Goal: Task Accomplishment & Management: Use online tool/utility

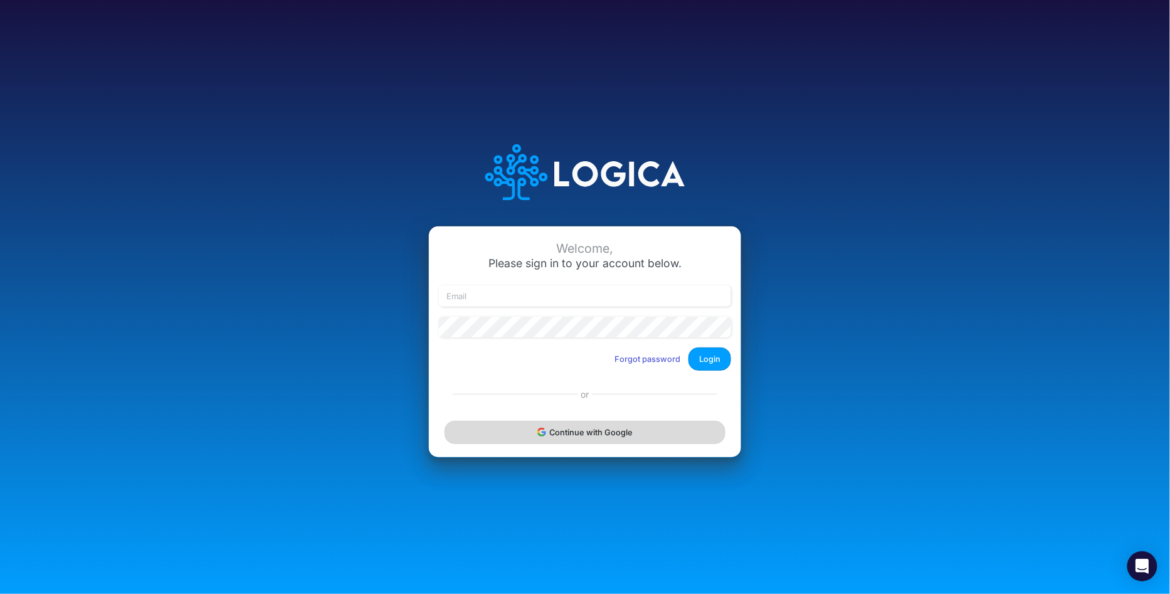
click at [589, 428] on button "Continue with Google" at bounding box center [585, 432] width 281 height 23
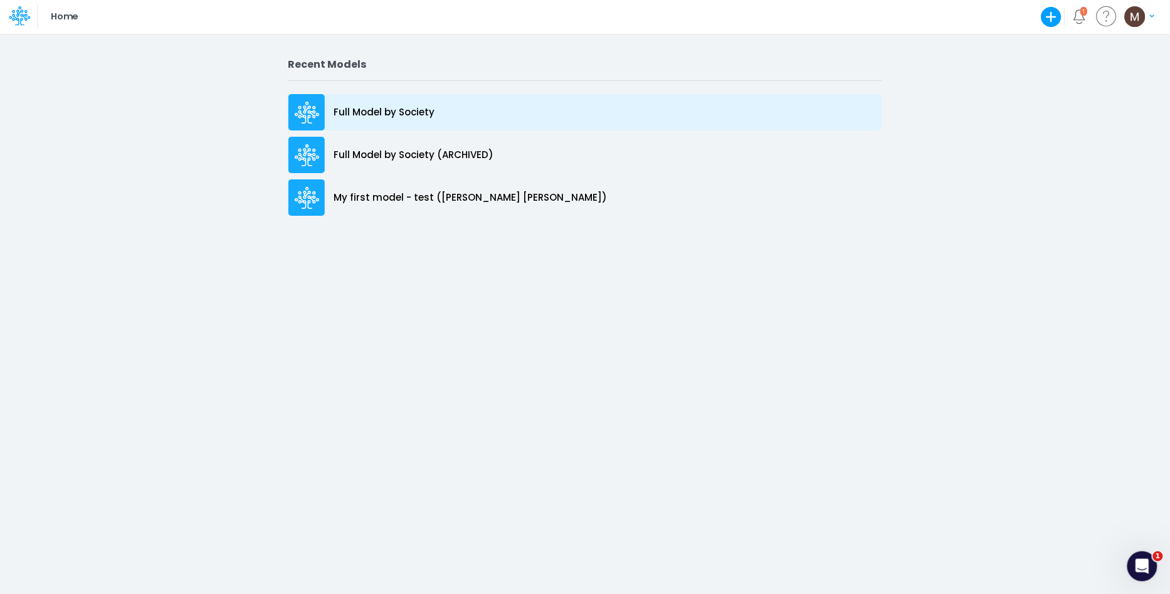
click at [392, 117] on p "Full Model by Society" at bounding box center [384, 112] width 101 height 14
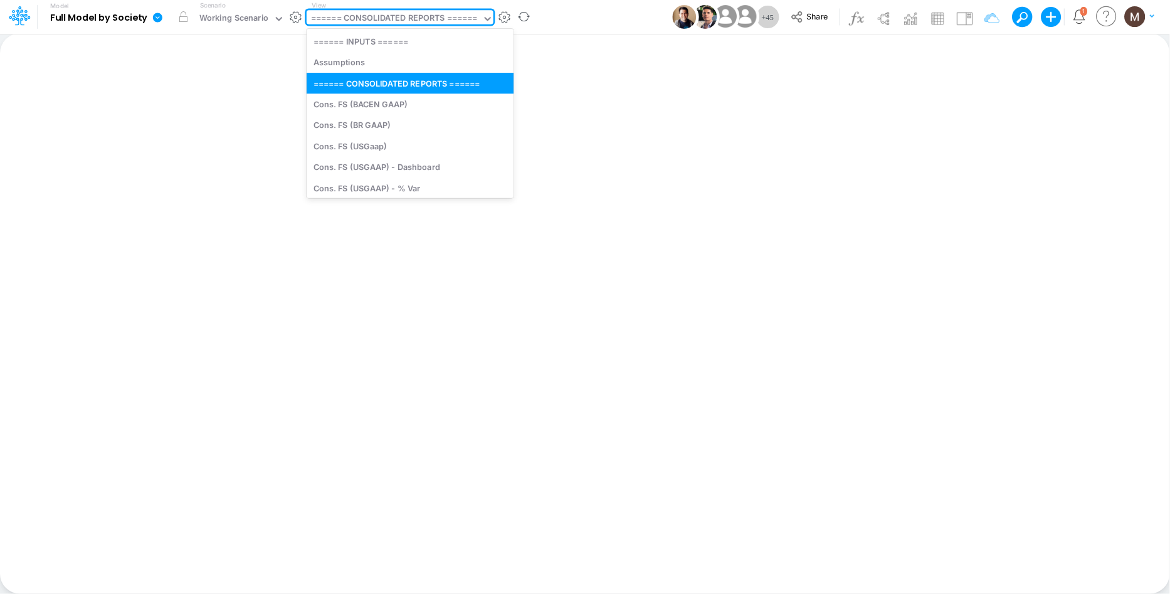
click at [453, 14] on div "====== CONSOLIDATED REPORTS ======" at bounding box center [394, 19] width 167 height 14
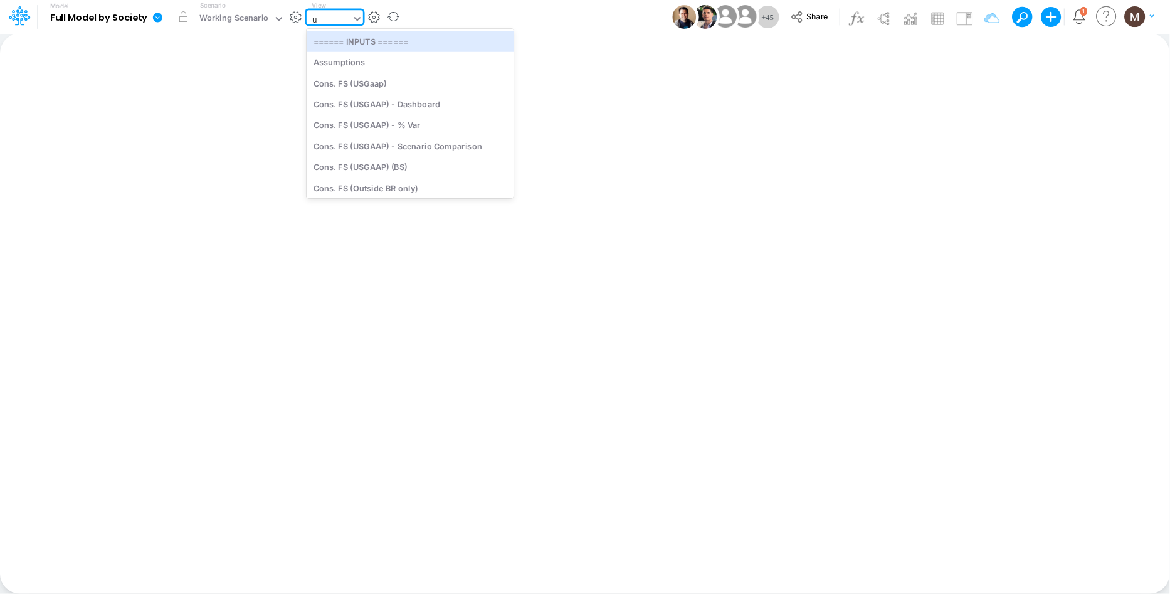
type input "us"
click at [448, 38] on div "Cons. FS (USGaap)" at bounding box center [410, 41] width 207 height 21
type input "Consolidated FS - USGAAP"
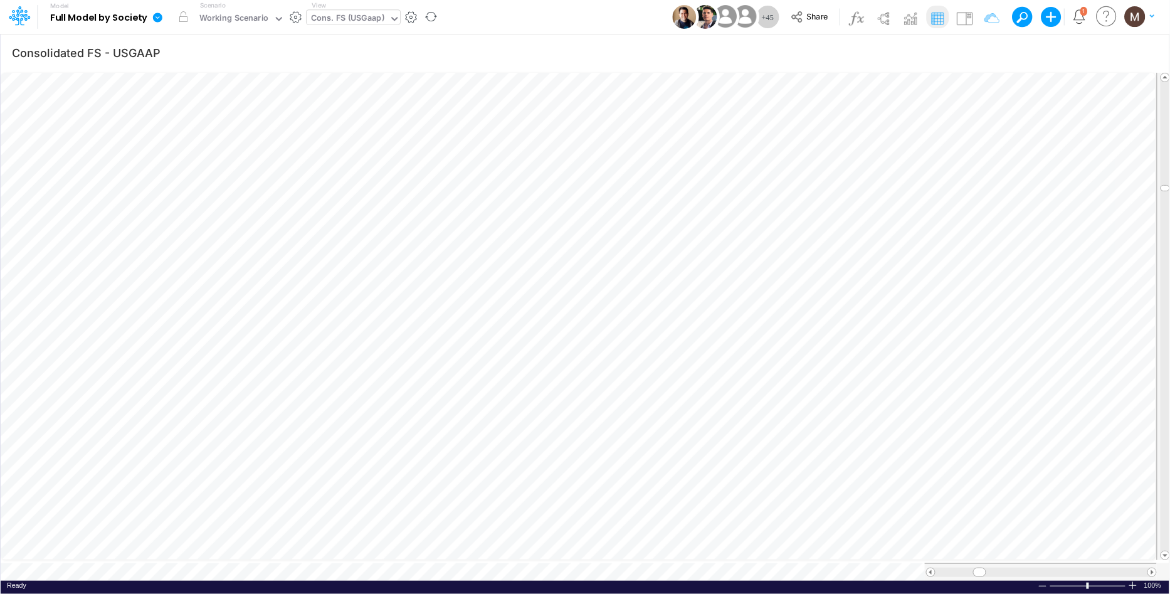
scroll to position [0, 1]
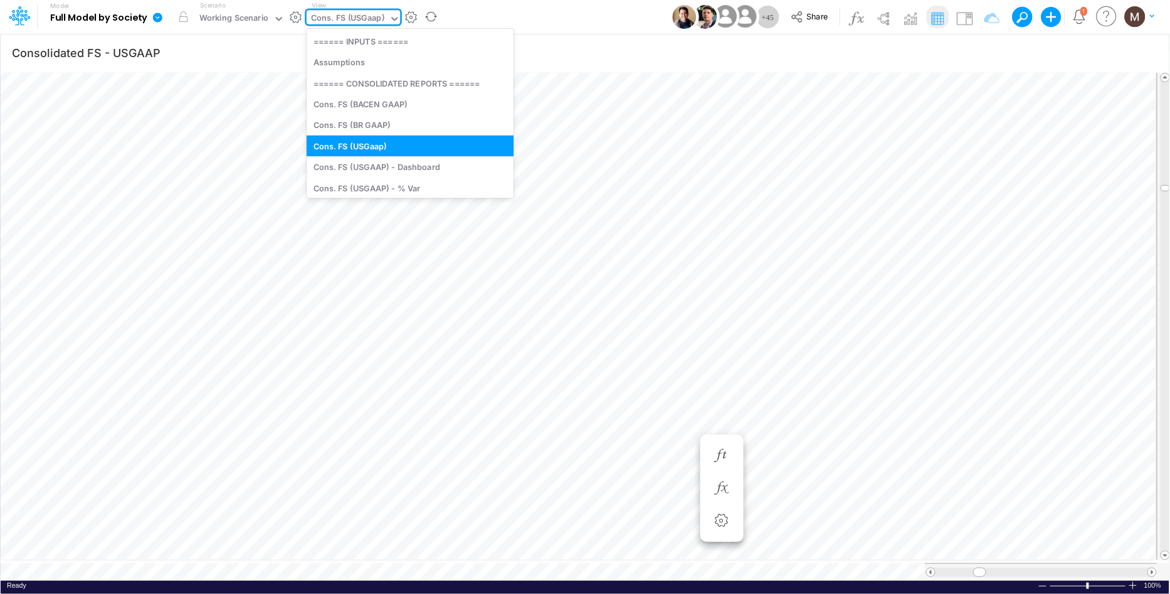
click at [334, 12] on div "Cons. FS (USGaap)" at bounding box center [347, 19] width 73 height 14
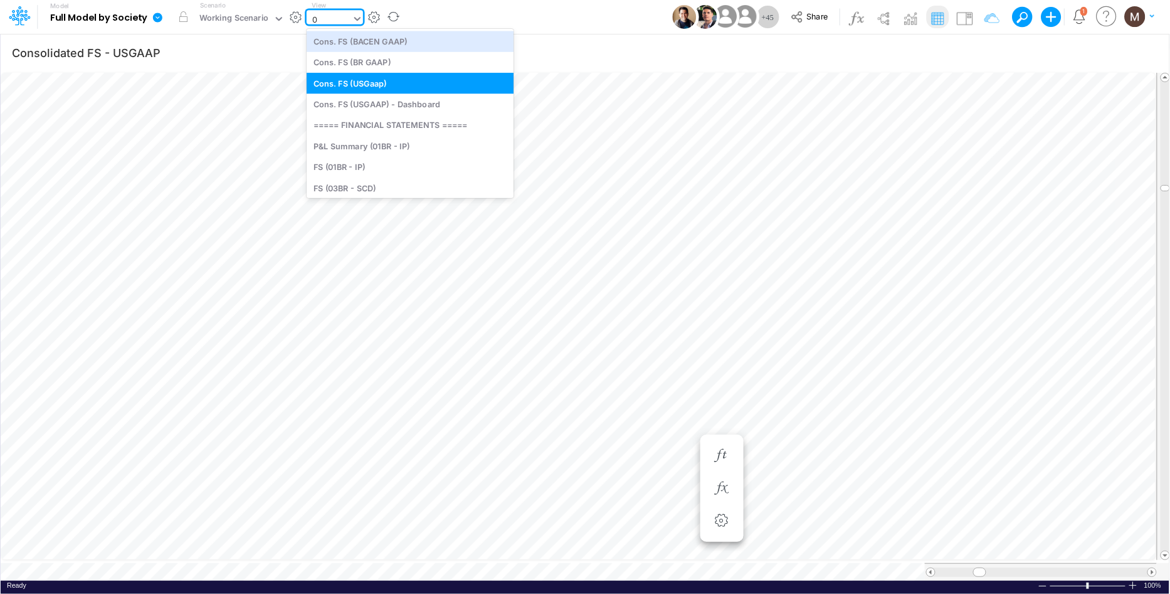
type input "04"
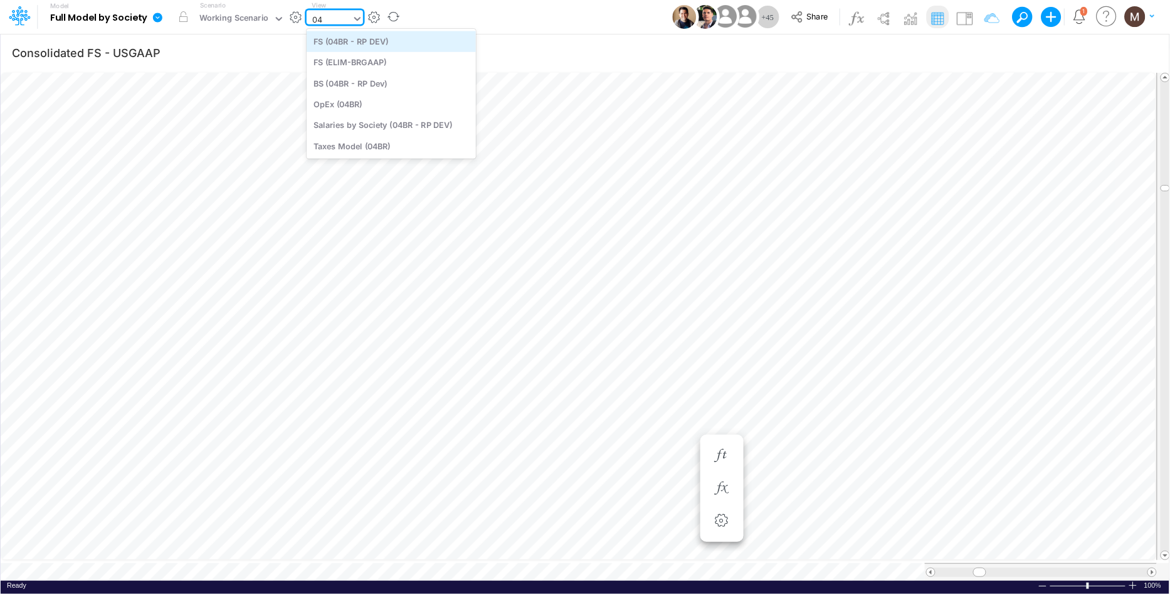
click at [386, 42] on div "FS (04BR - RP DEV)" at bounding box center [391, 41] width 169 height 21
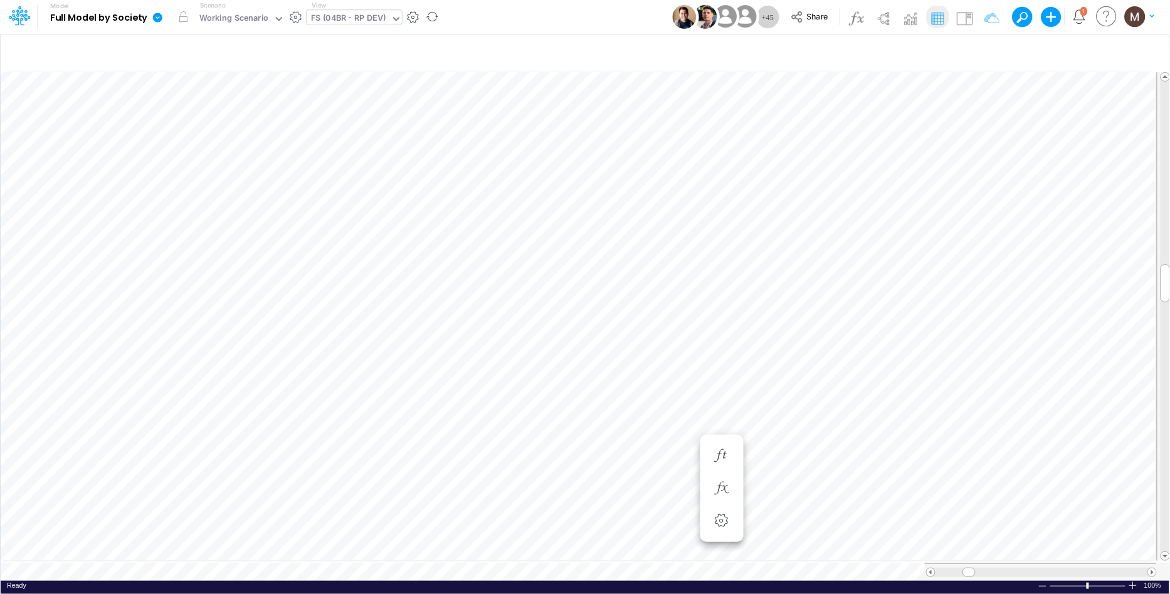
scroll to position [0, 1]
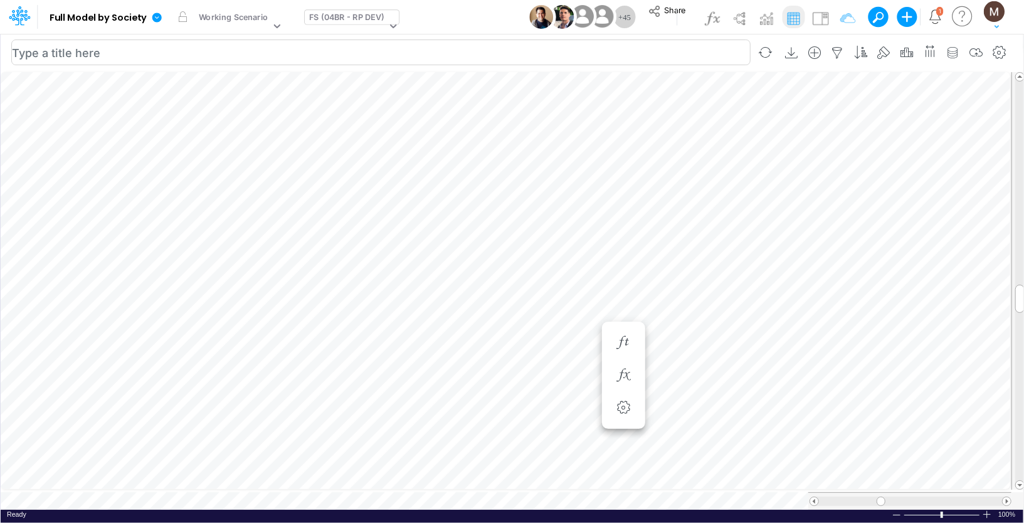
scroll to position [6, 1]
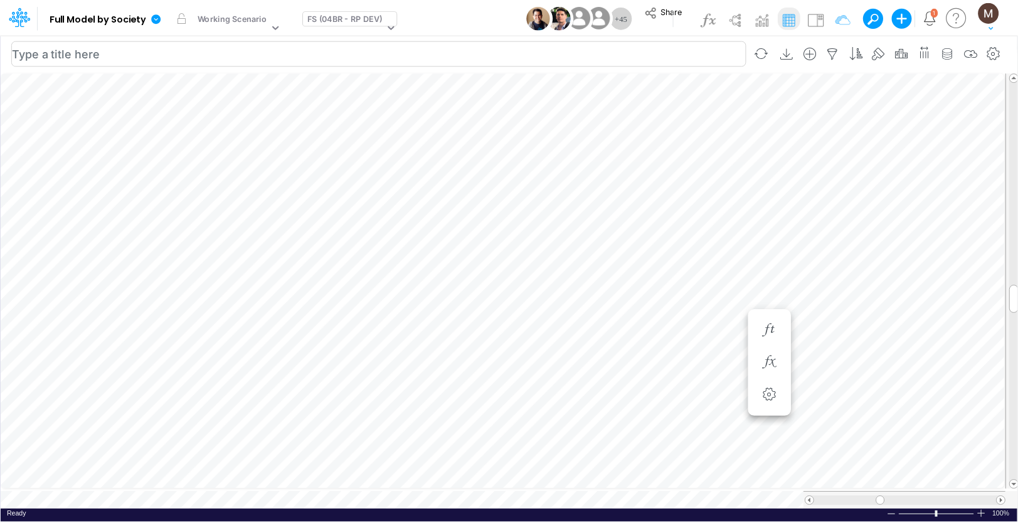
scroll to position [6, 1]
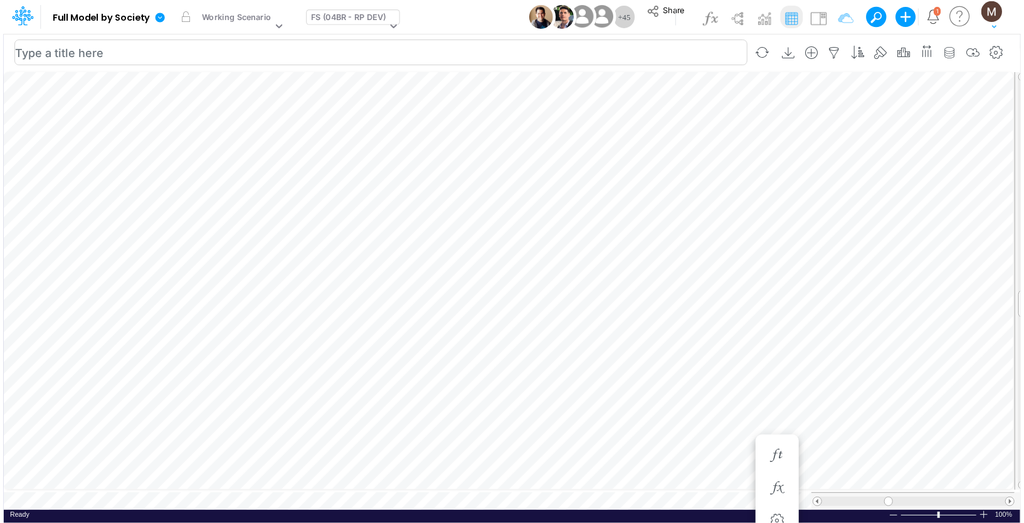
scroll to position [6, 1]
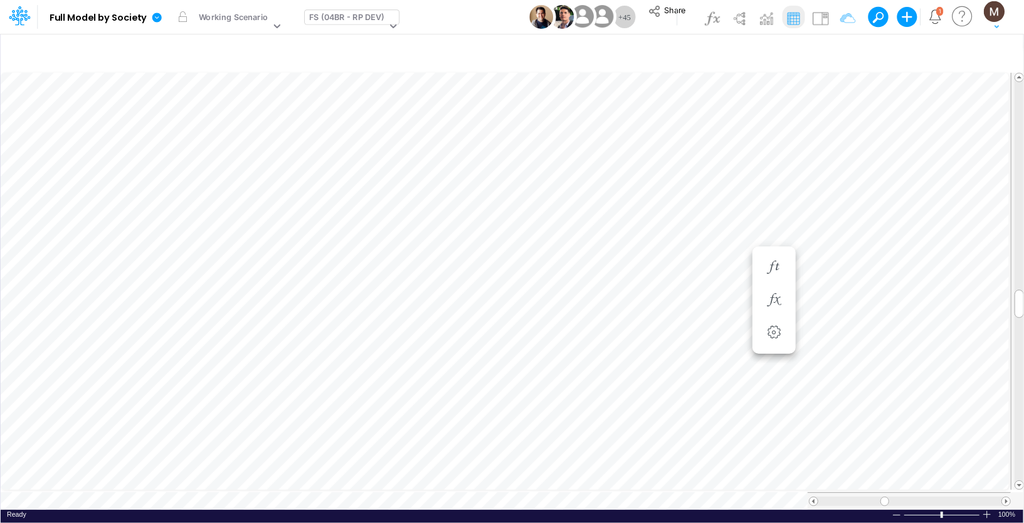
type input "Consolidated FS - USGAAP"
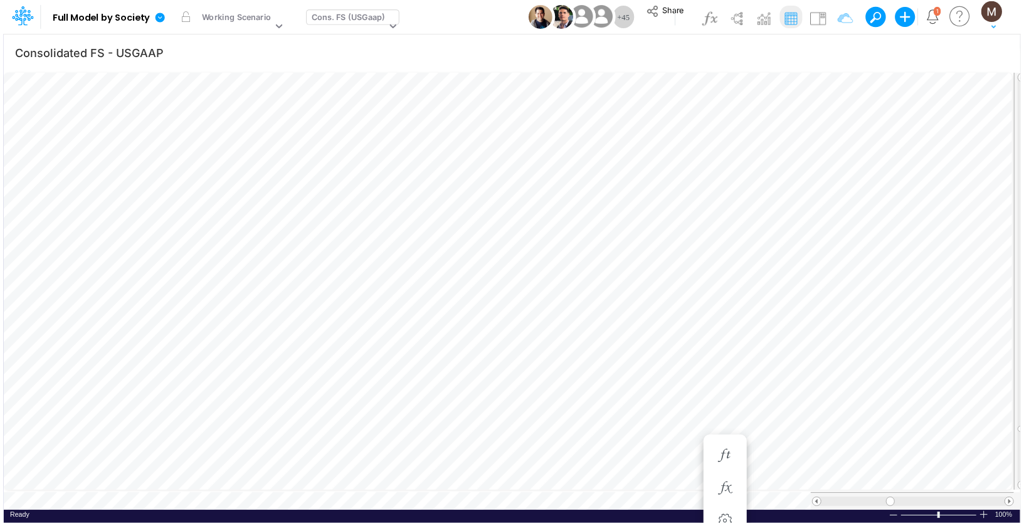
scroll to position [0, 1]
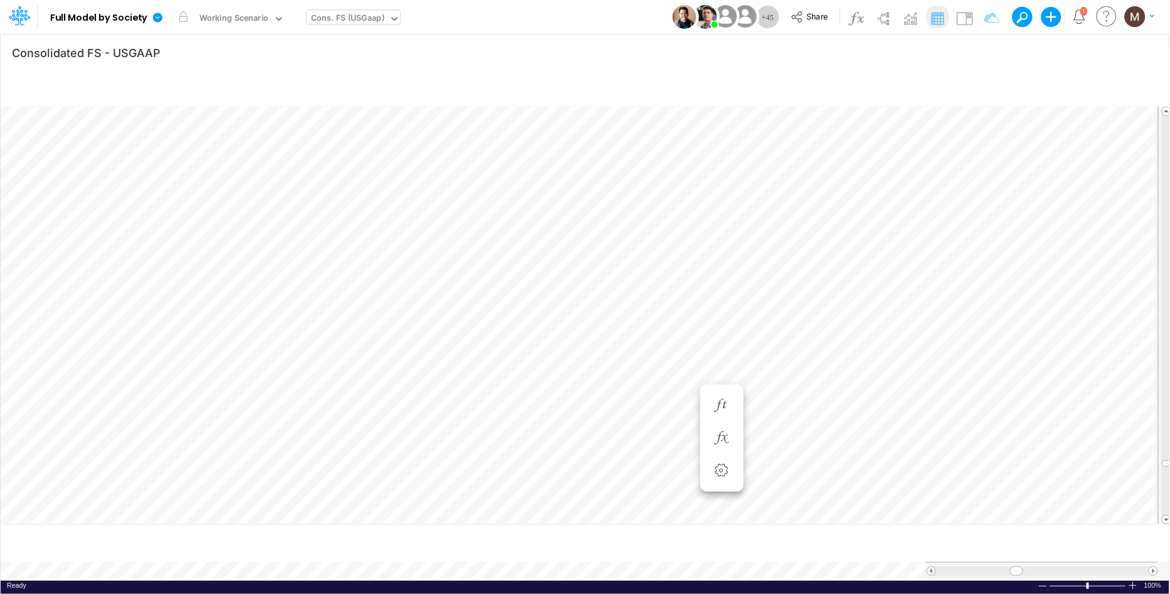
scroll to position [0, 1]
drag, startPoint x: 1008, startPoint y: 569, endPoint x: 975, endPoint y: 562, distance: 34.6
click at [975, 568] on span at bounding box center [979, 572] width 8 height 8
type input "Consolidated FS - USGAAP"
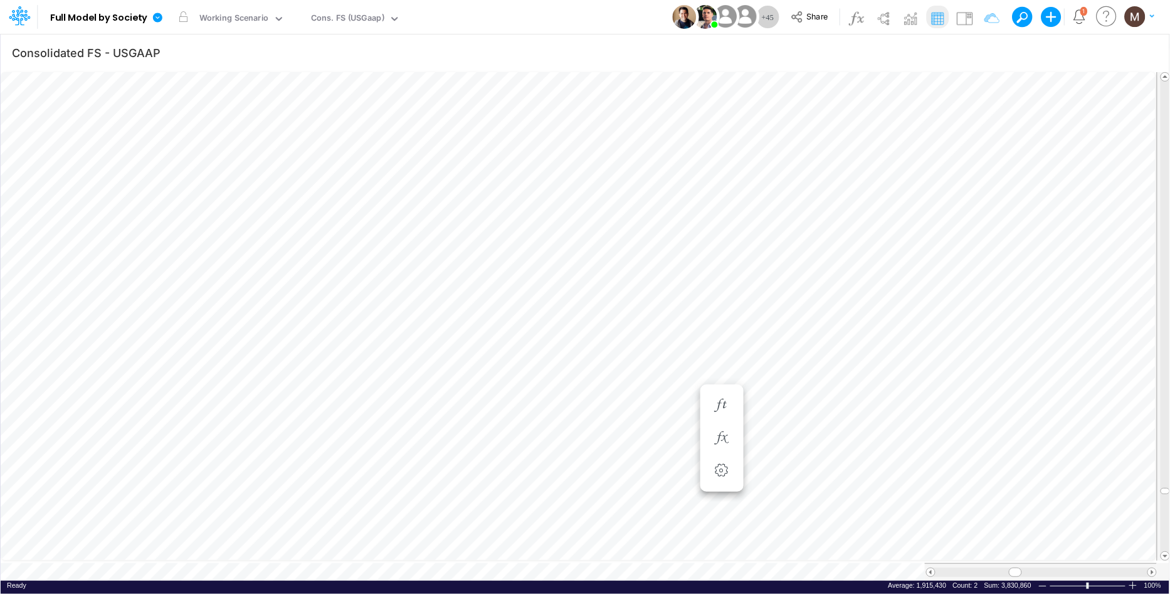
scroll to position [0, 1]
click at [339, 26] on div "Cons. FS (USGaap)" at bounding box center [347, 19] width 73 height 14
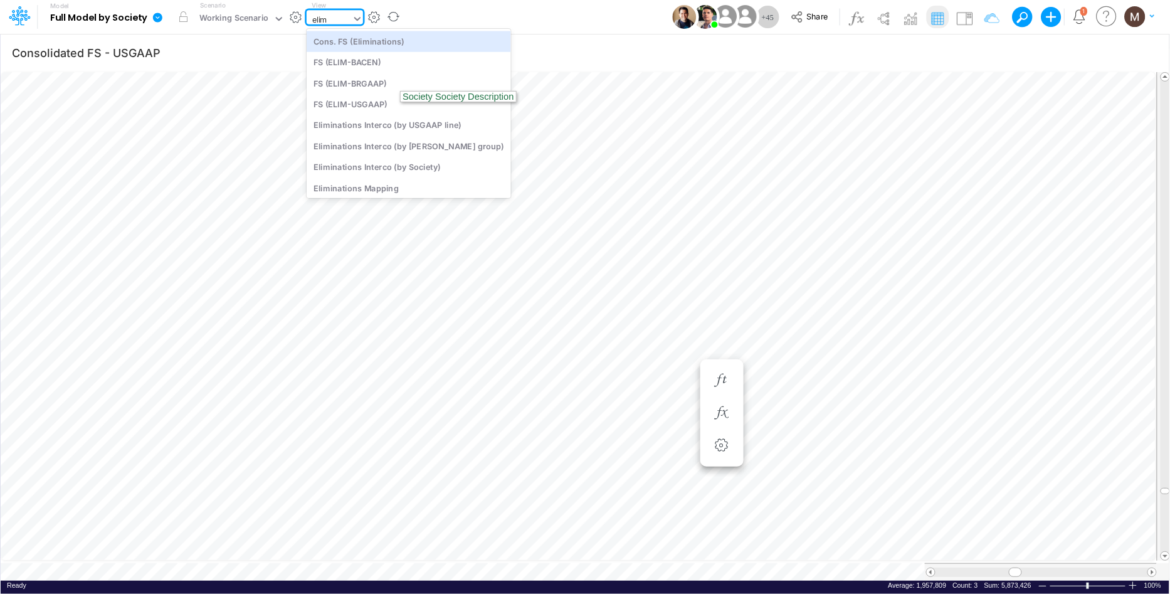
type input "elimi"
click at [359, 41] on div "Cons. FS (Eliminations)" at bounding box center [409, 41] width 204 height 21
type input "Consolidated FS - ELIMINATIONS"
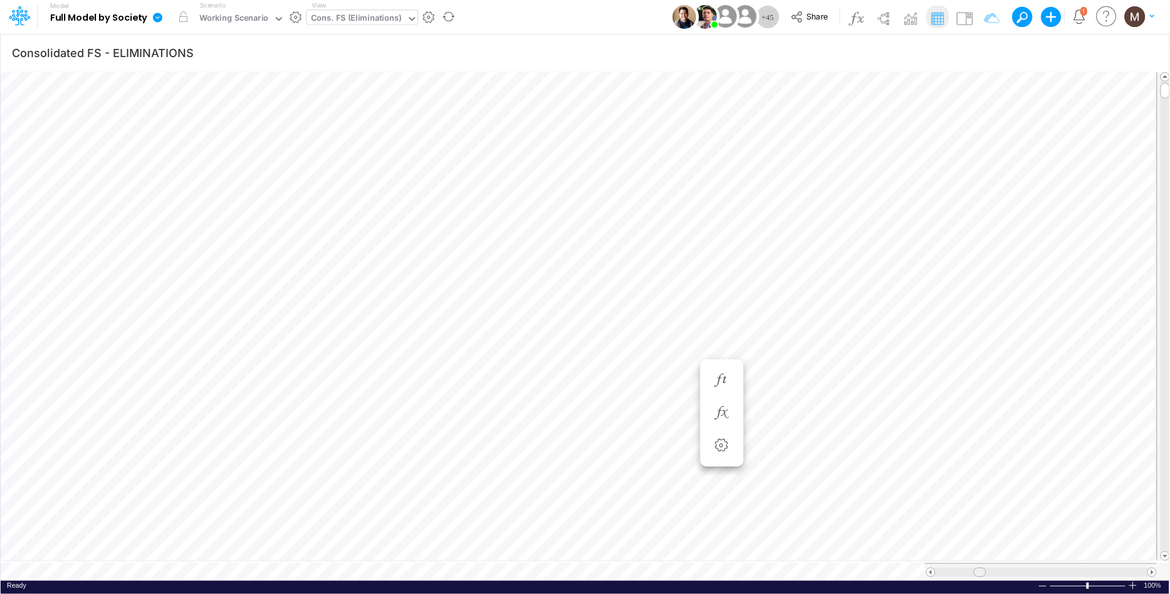
drag, startPoint x: 960, startPoint y: 568, endPoint x: 980, endPoint y: 565, distance: 19.7
click at [980, 568] on span at bounding box center [980, 572] width 8 height 8
click at [900, 286] on icon "button" at bounding box center [898, 292] width 19 height 13
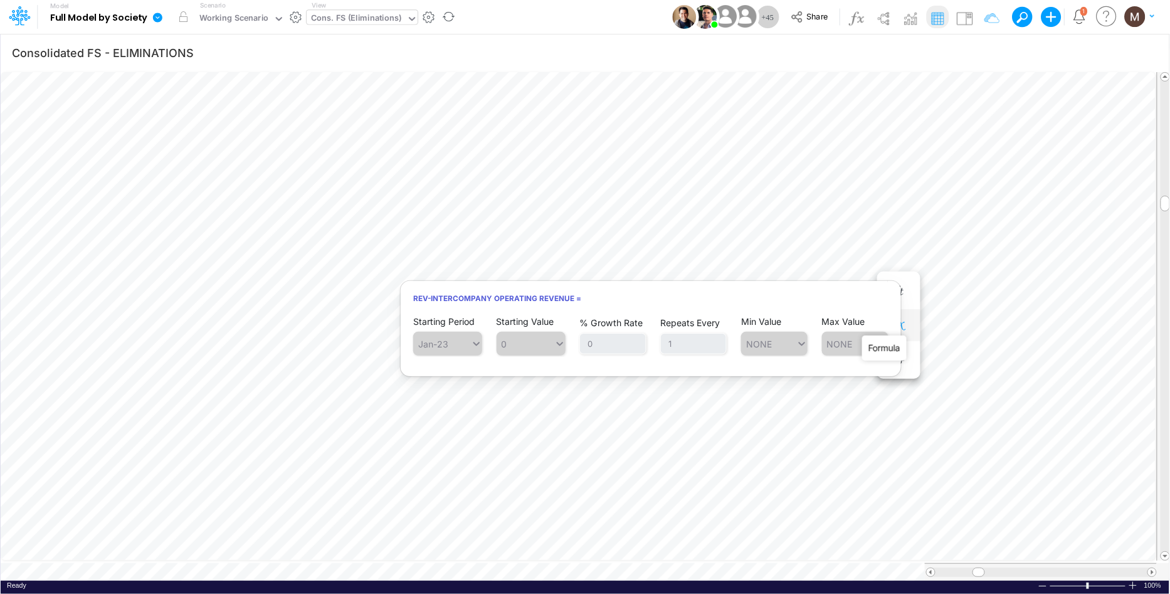
click at [899, 325] on icon "button" at bounding box center [898, 325] width 19 height 13
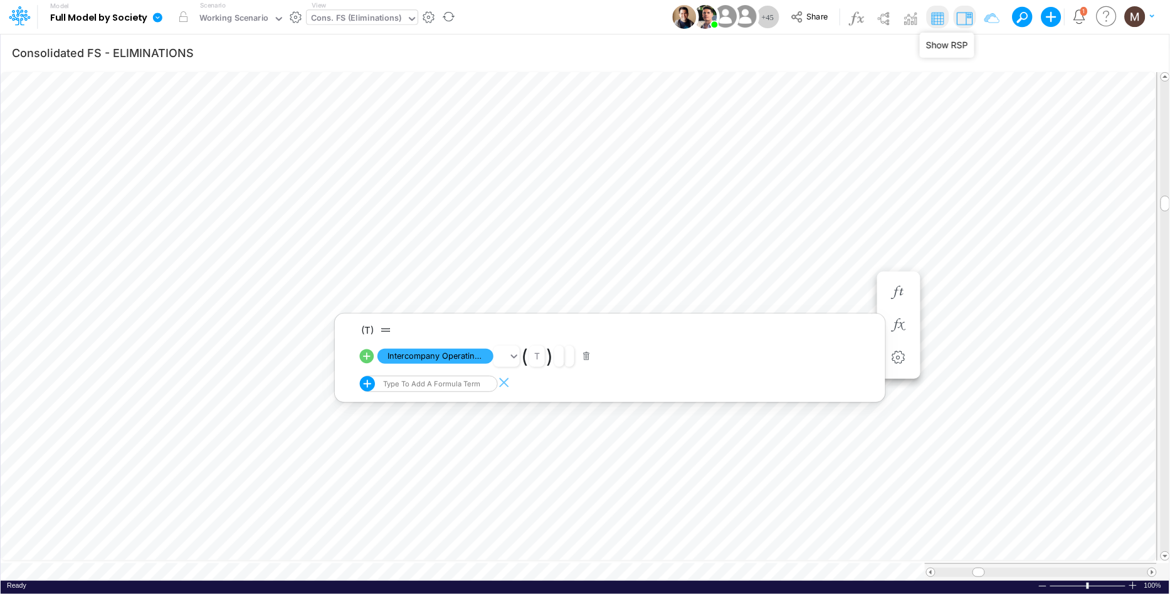
click at [963, 19] on img at bounding box center [964, 18] width 20 height 20
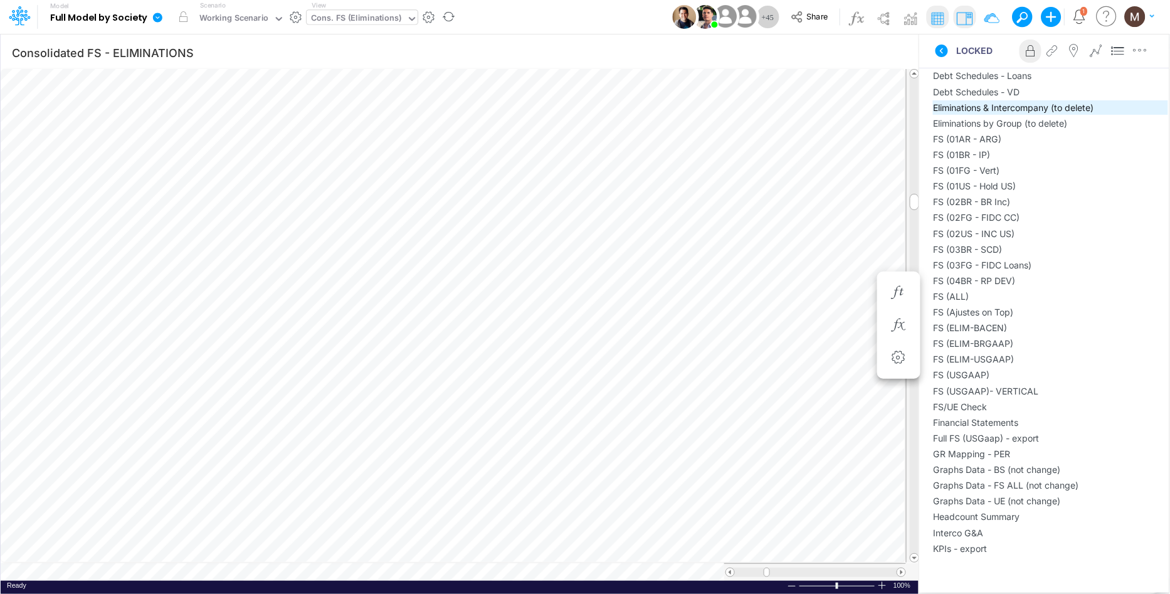
scroll to position [1120, 0]
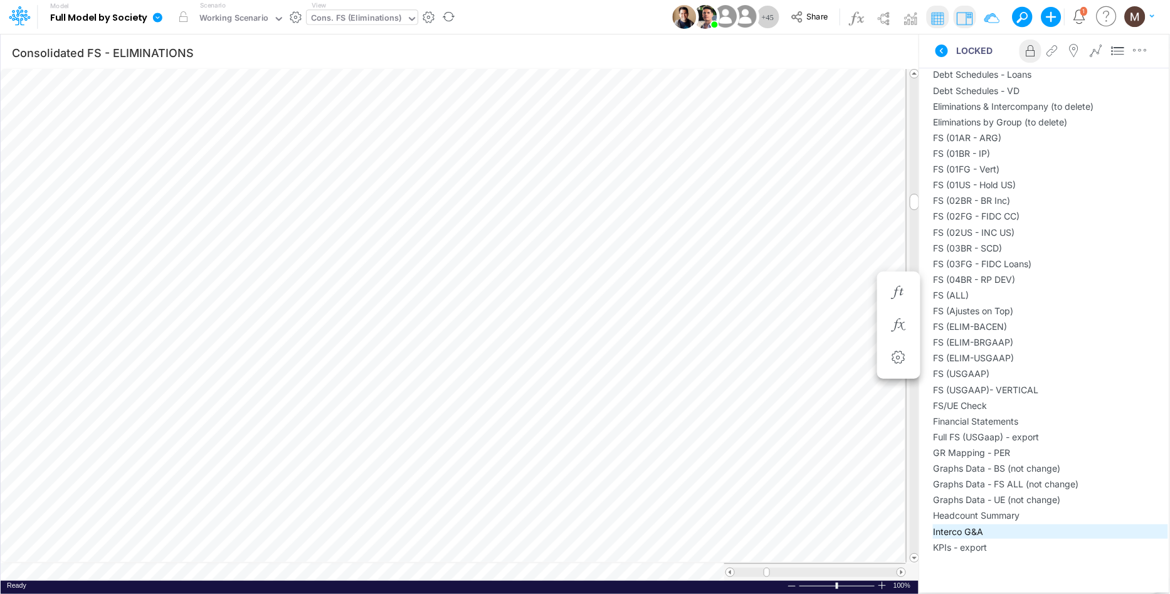
click at [1000, 525] on span "Interco G&A" at bounding box center [1051, 531] width 234 height 13
type input "Intercos G&A"
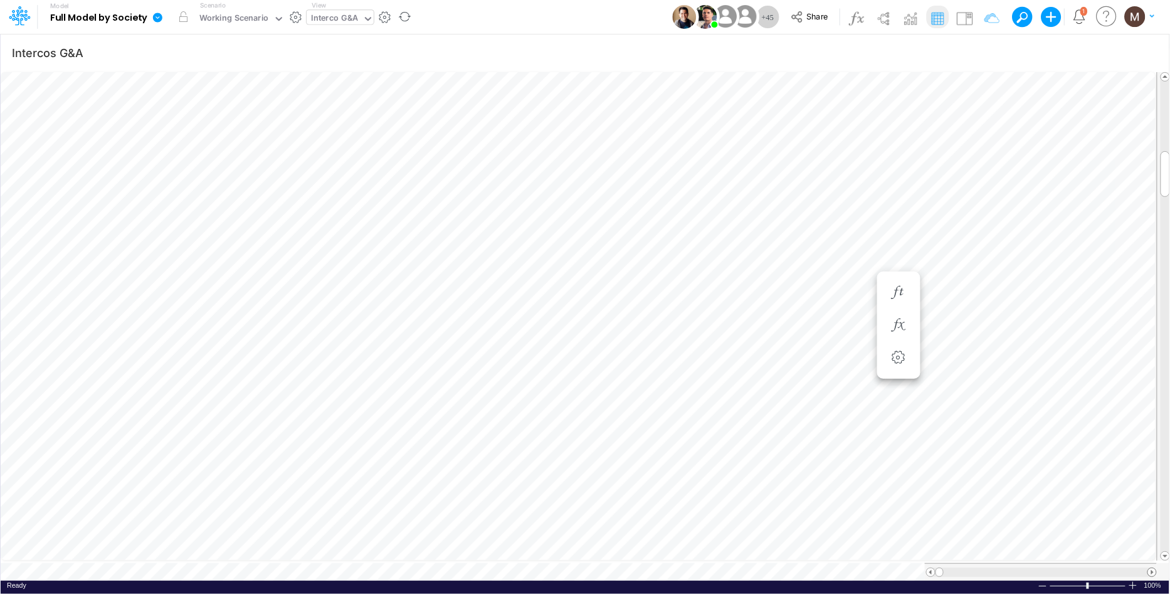
click at [1152, 568] on span at bounding box center [1152, 572] width 8 height 8
click at [931, 568] on span at bounding box center [931, 572] width 8 height 8
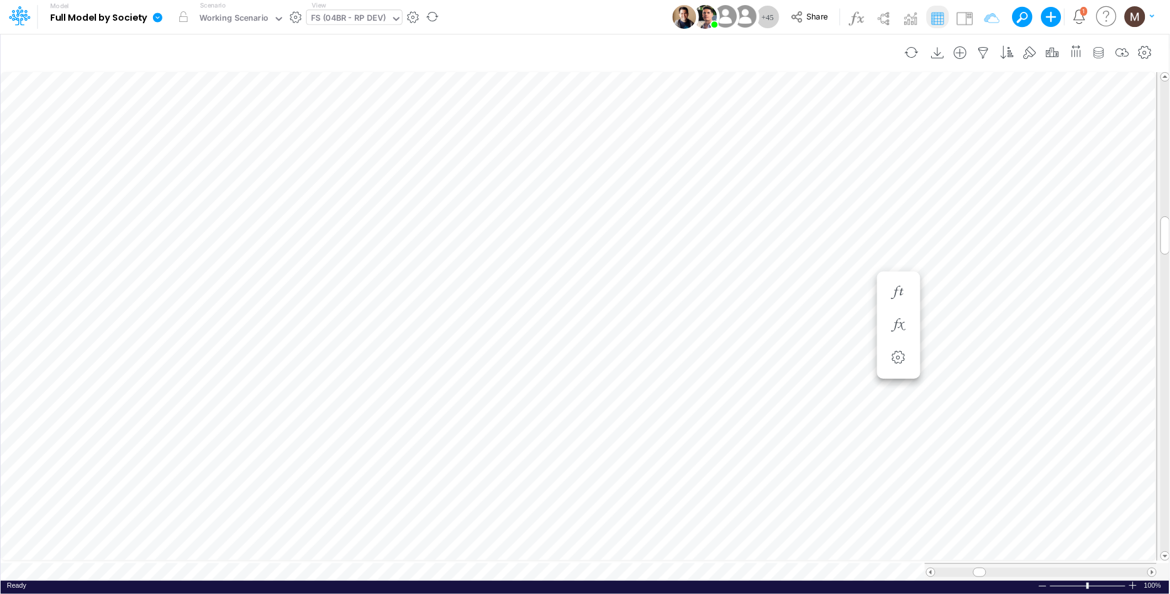
scroll to position [0, 1]
click at [370, 24] on div "FS (04BR - RP DEV)" at bounding box center [348, 19] width 75 height 14
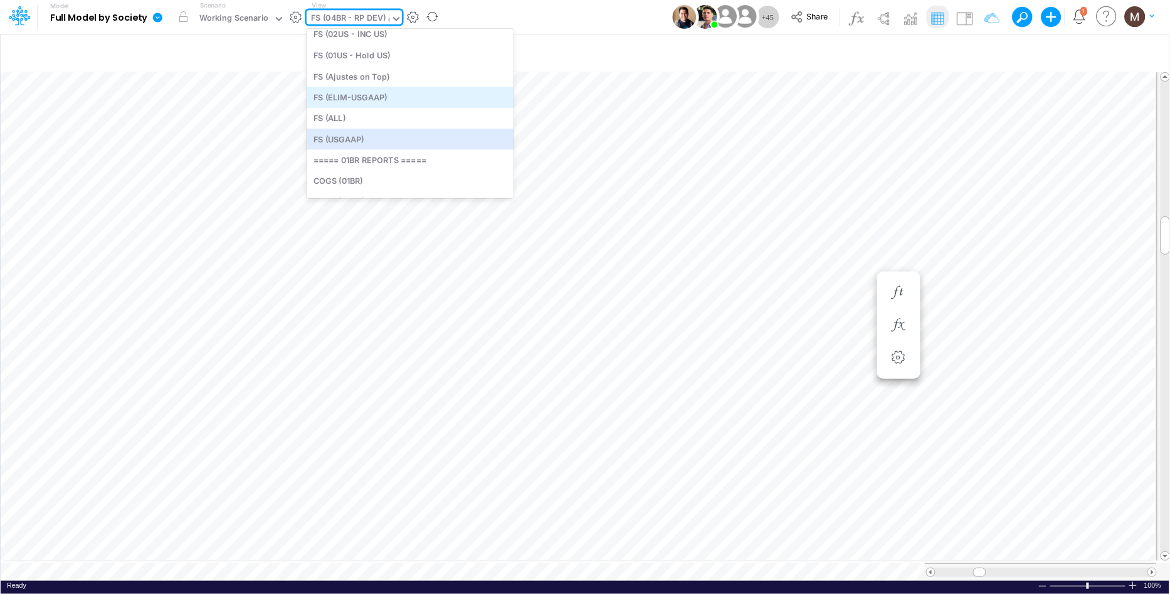
scroll to position [380, 0]
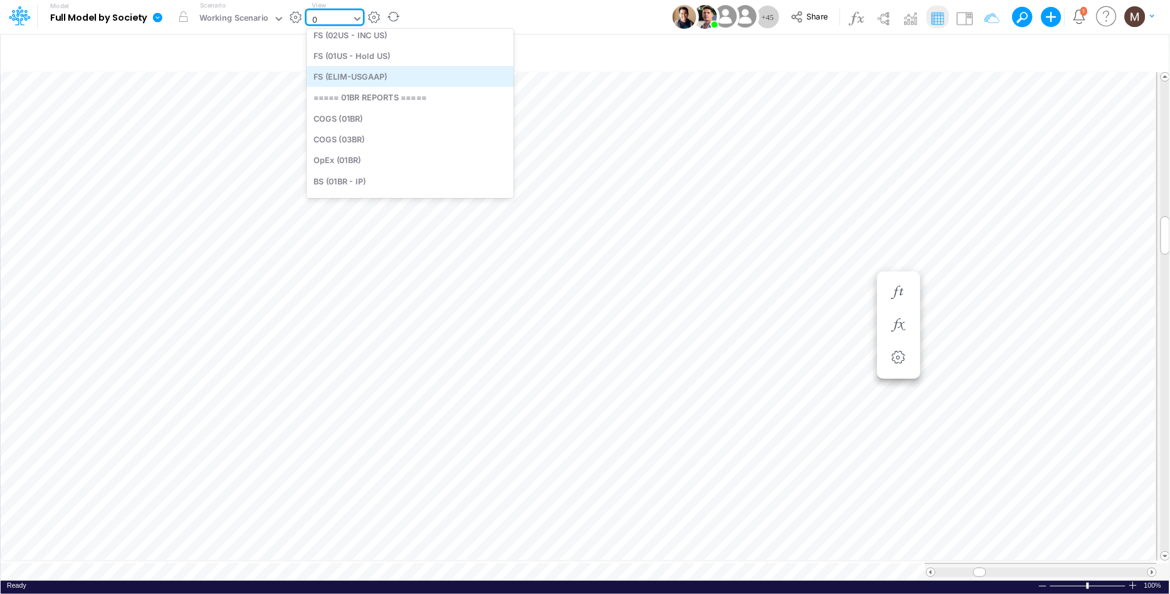
type input "03"
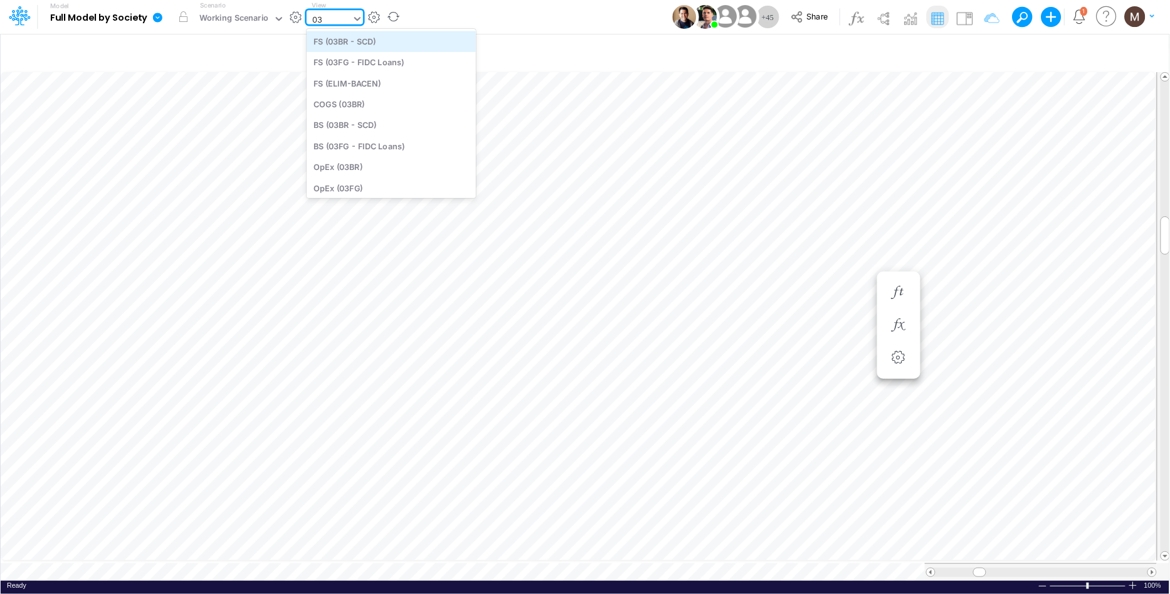
click at [391, 49] on div "FS (03BR - SCD)" at bounding box center [391, 41] width 169 height 21
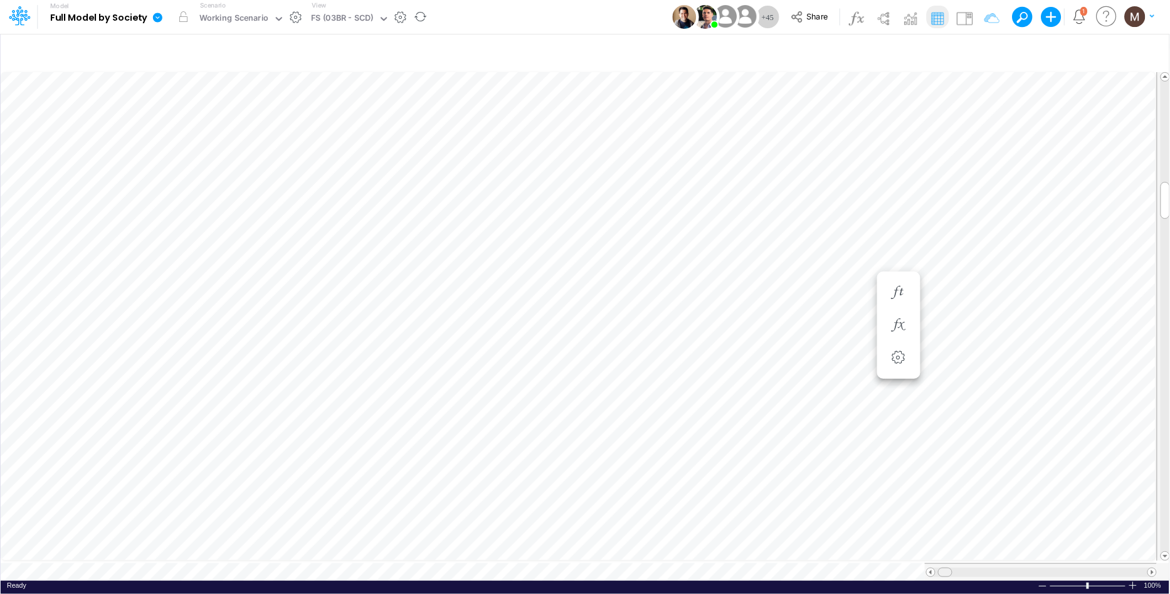
drag, startPoint x: 978, startPoint y: 563, endPoint x: 944, endPoint y: 563, distance: 33.2
click at [944, 568] on span at bounding box center [945, 572] width 8 height 8
click at [929, 569] on span at bounding box center [931, 572] width 8 height 8
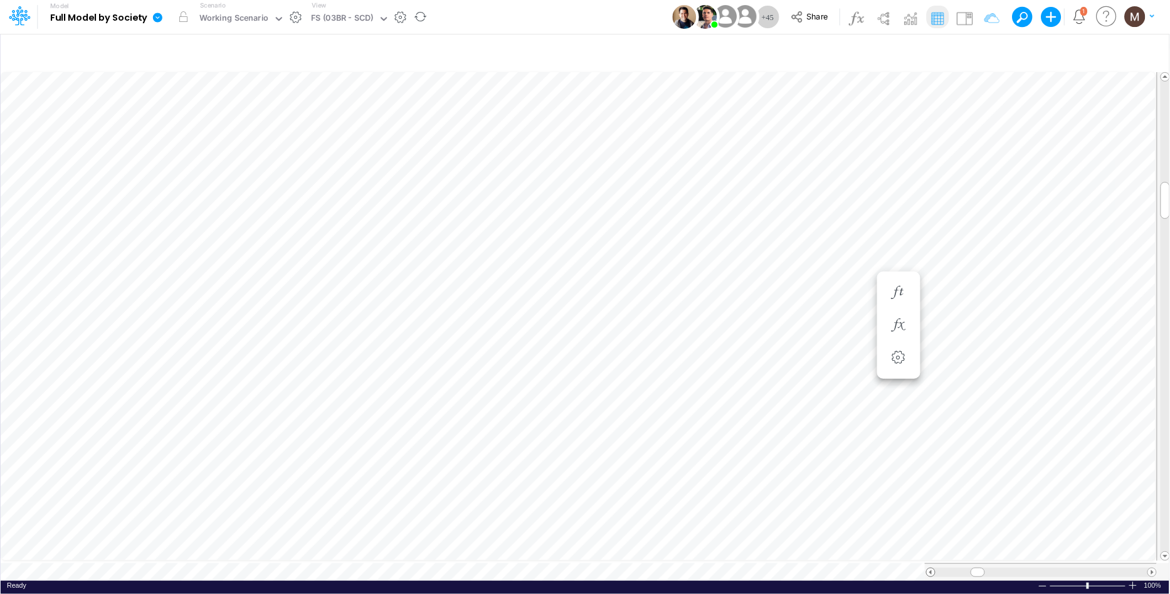
click at [929, 569] on span at bounding box center [931, 572] width 8 height 8
click at [949, 568] on div at bounding box center [1042, 572] width 212 height 9
click at [945, 572] on div at bounding box center [1041, 572] width 232 height 18
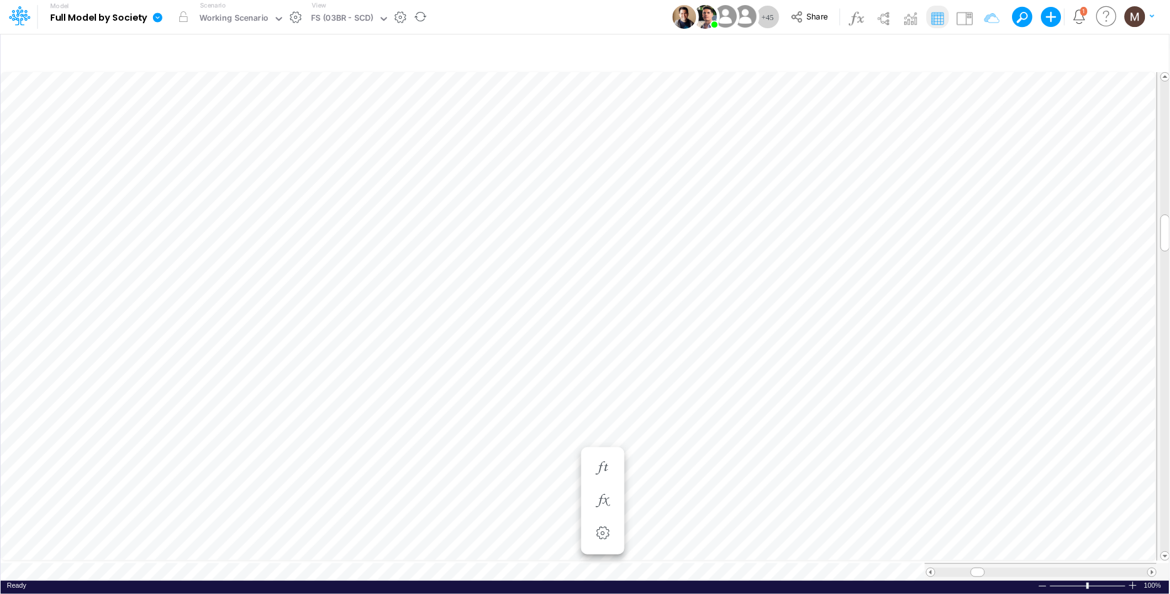
type input "Intercos G&A"
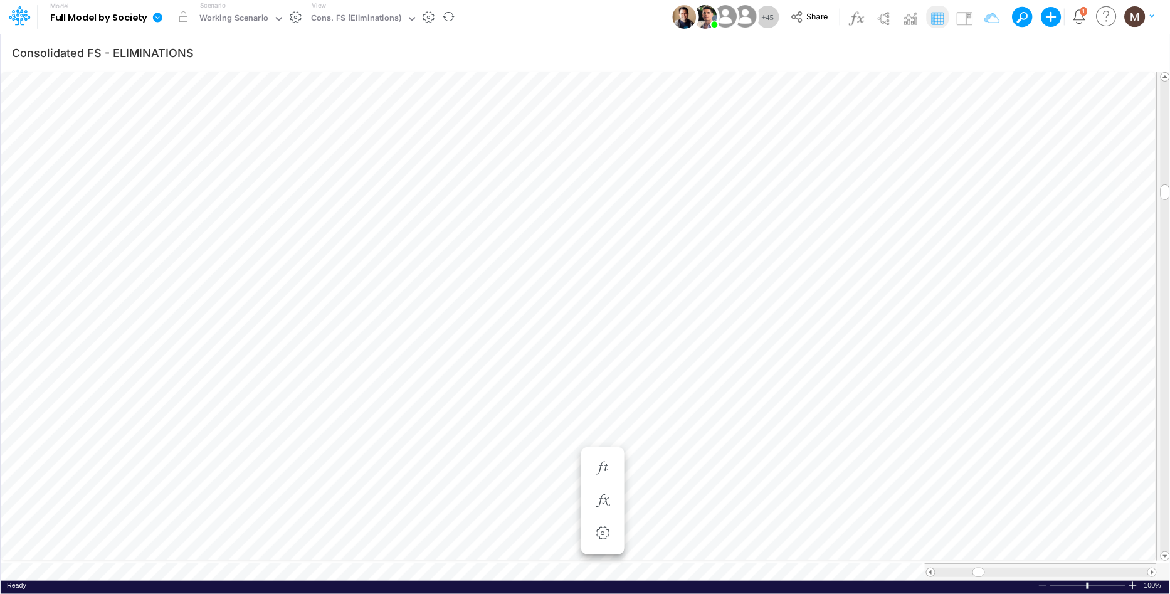
scroll to position [0, 1]
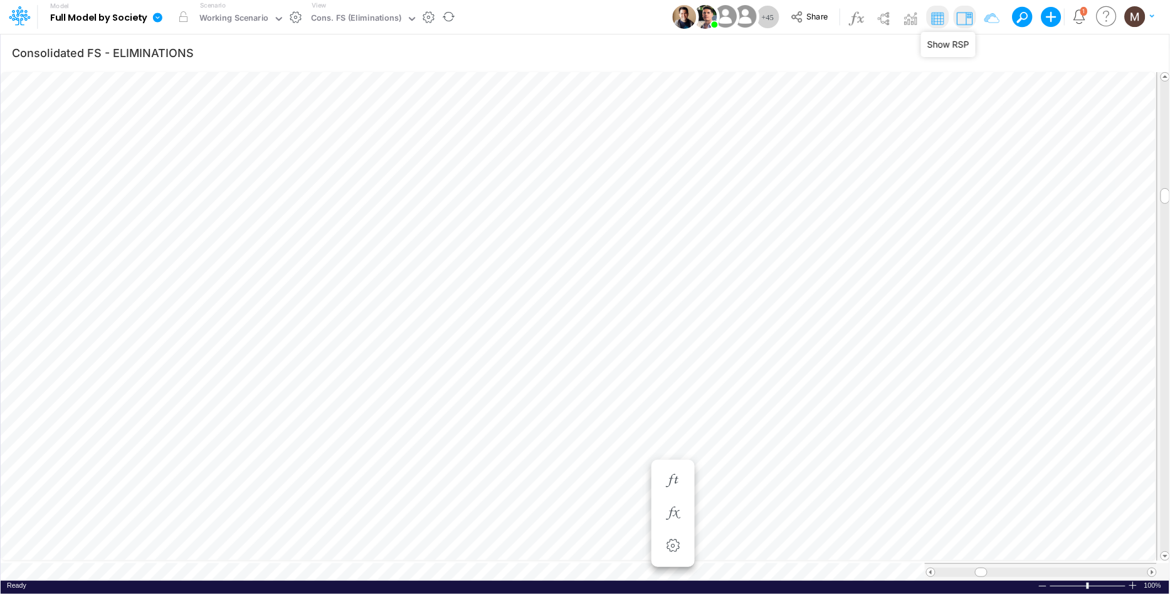
click at [962, 19] on img at bounding box center [964, 18] width 20 height 20
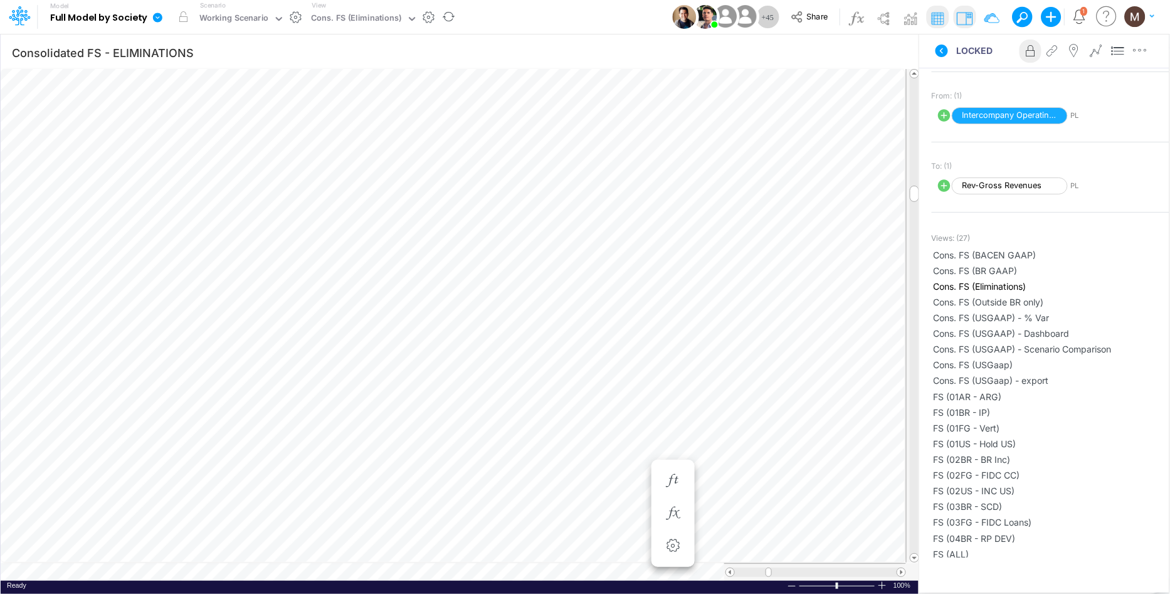
scroll to position [0, 1]
click at [678, 369] on icon "button" at bounding box center [673, 375] width 19 height 13
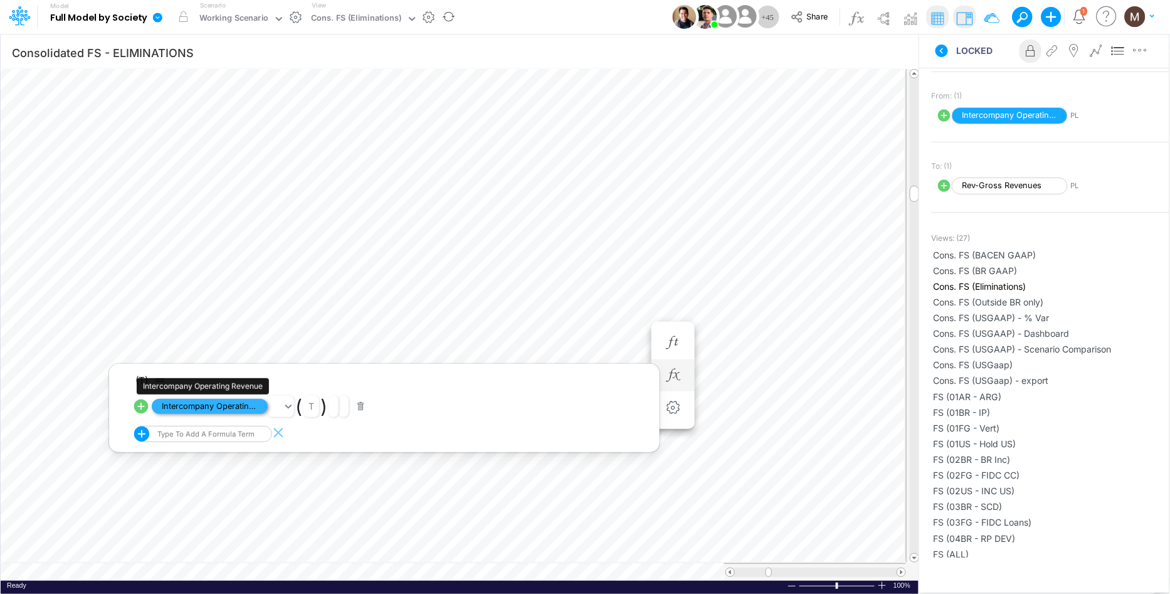
click at [223, 406] on span "Intercompany Operating Revenue" at bounding box center [210, 407] width 116 height 16
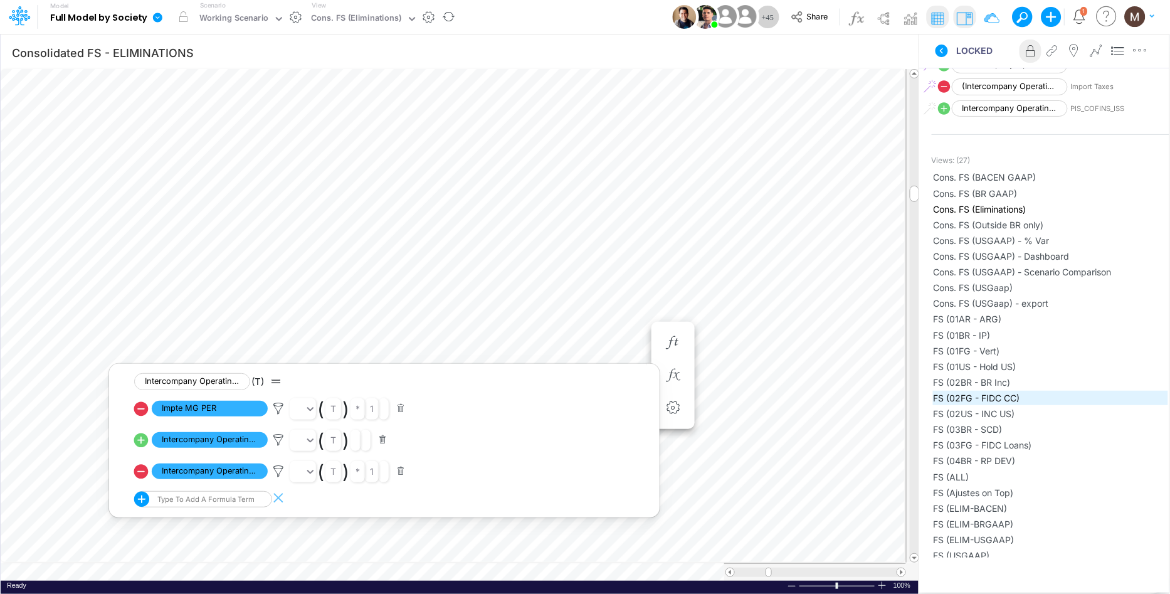
scroll to position [471, 0]
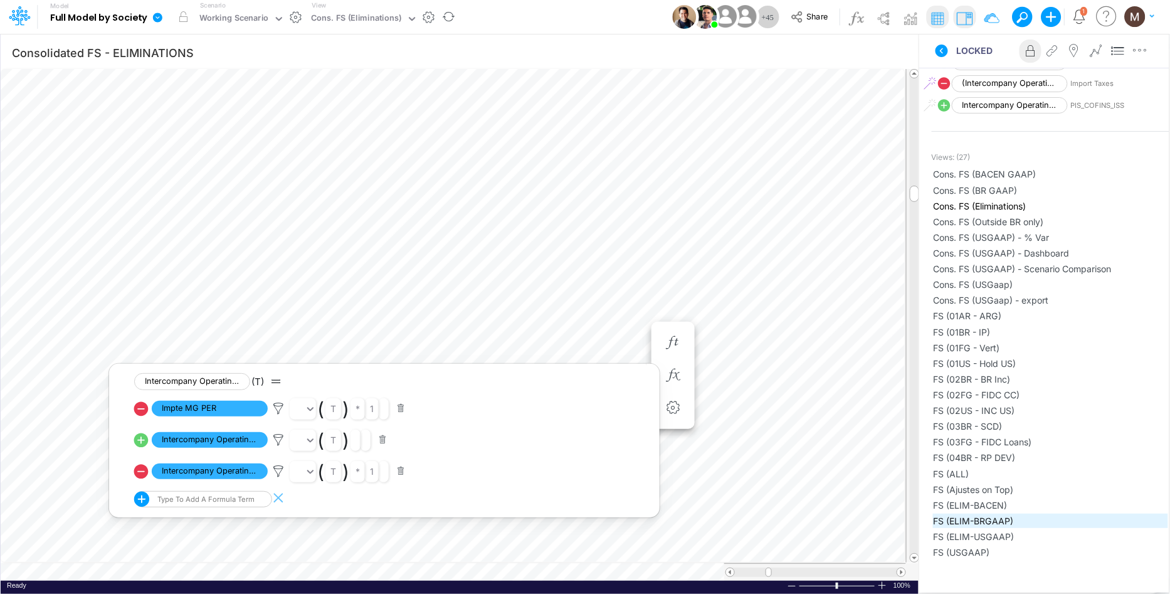
click at [993, 514] on span "FS (ELIM-BRGAAP)" at bounding box center [1051, 520] width 234 height 13
type input "FS - Eliminations BR GAAP"
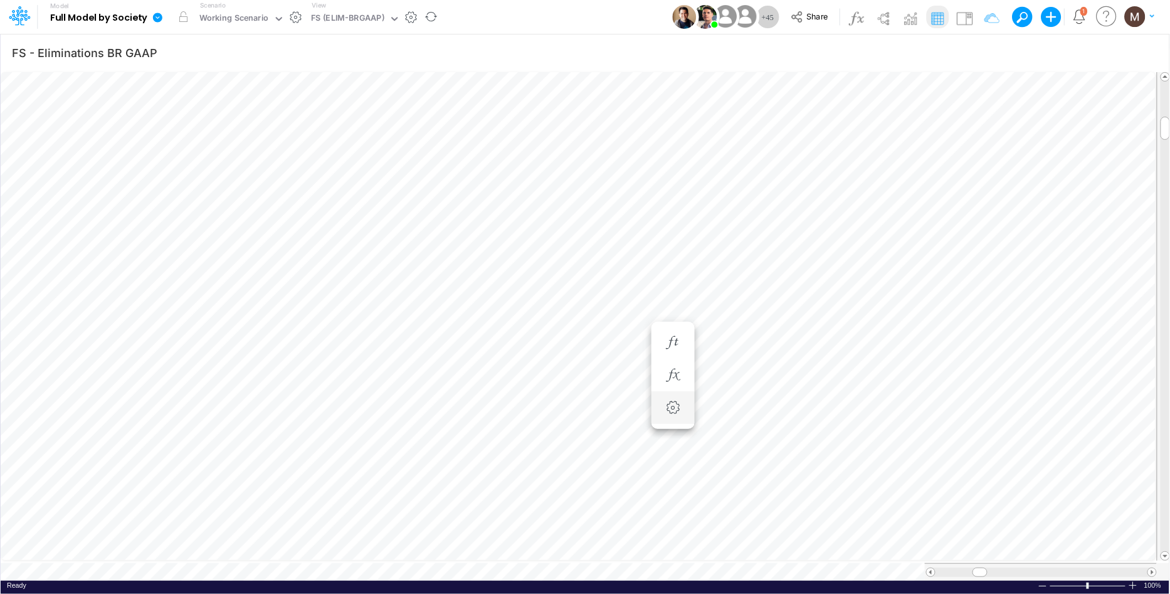
scroll to position [0, 1]
click at [598, 432] on icon "button" at bounding box center [602, 437] width 19 height 13
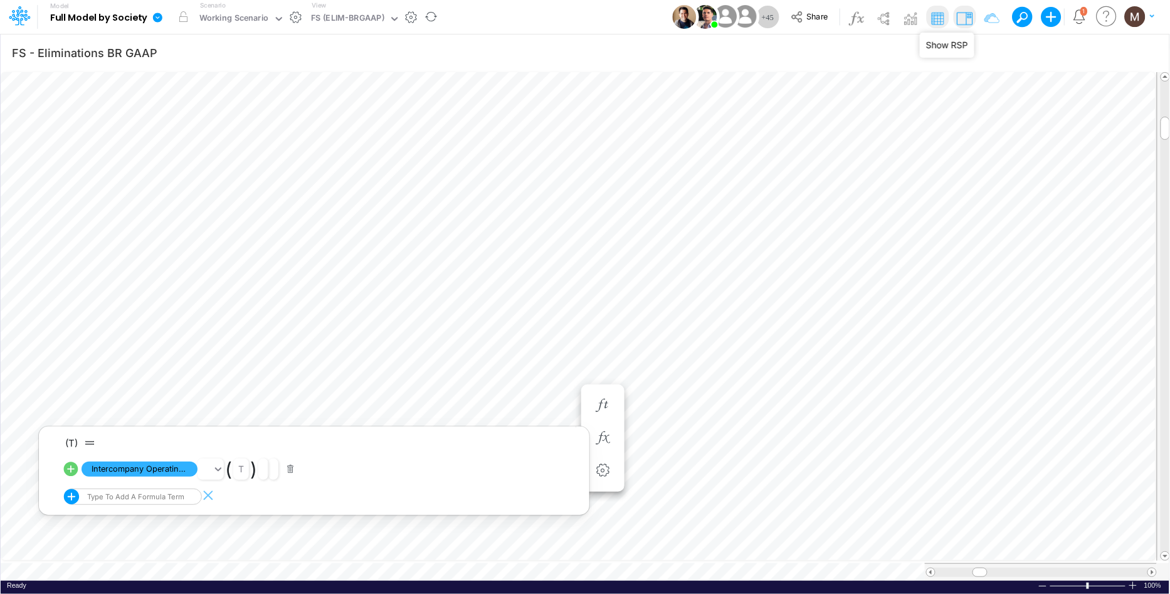
click at [962, 23] on img at bounding box center [964, 18] width 20 height 20
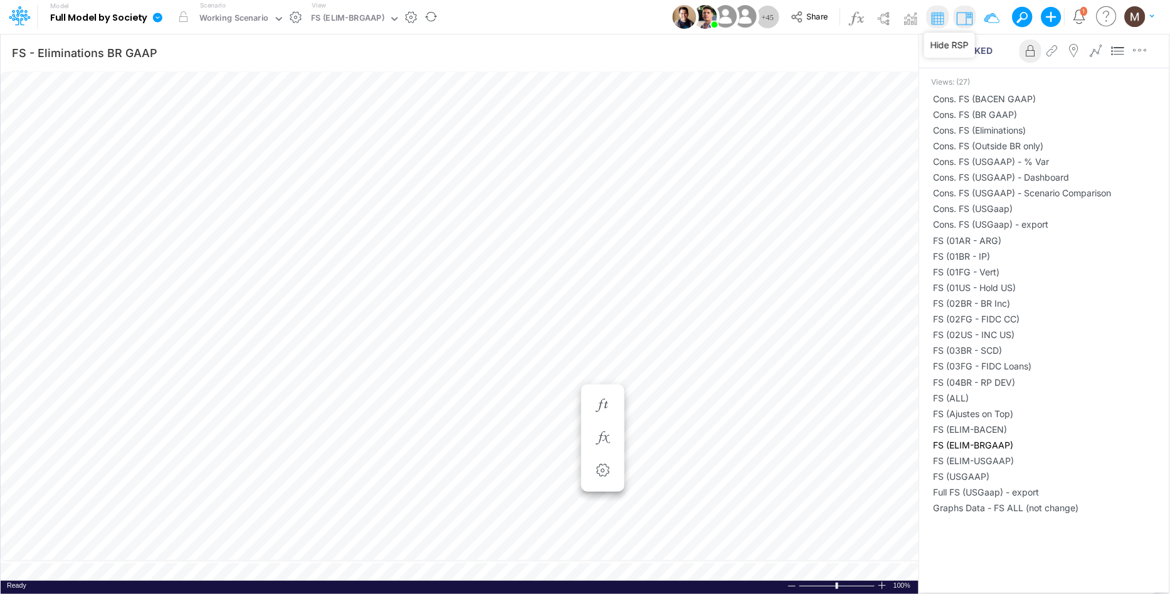
scroll to position [386, 0]
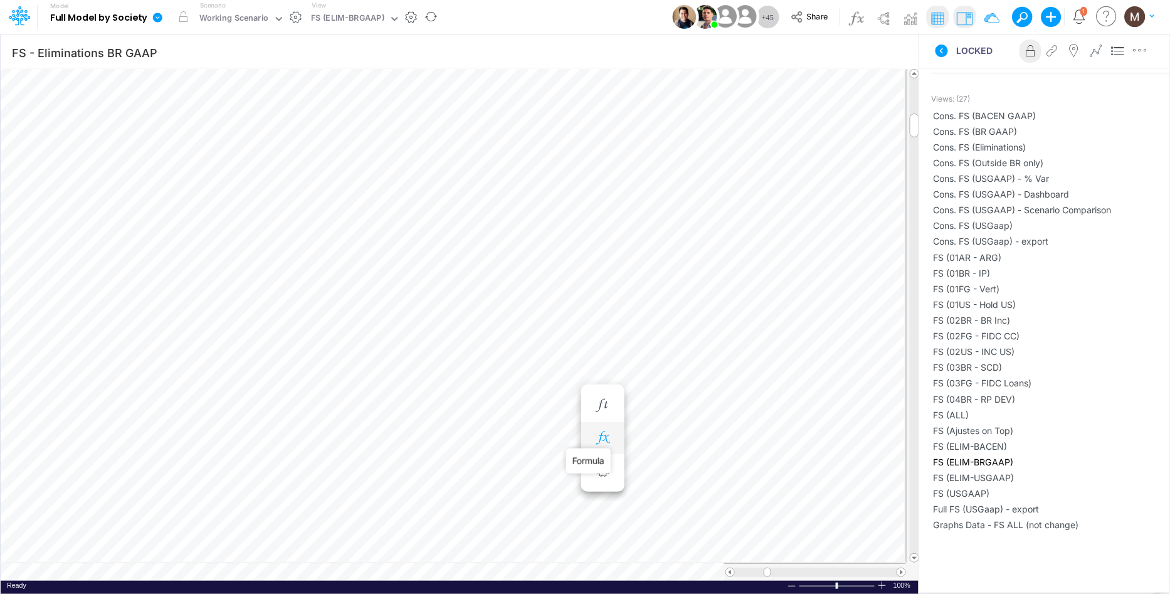
click at [598, 440] on icon "button" at bounding box center [602, 437] width 19 height 13
click at [149, 469] on span "Intercompany Operating Revenue" at bounding box center [140, 470] width 116 height 16
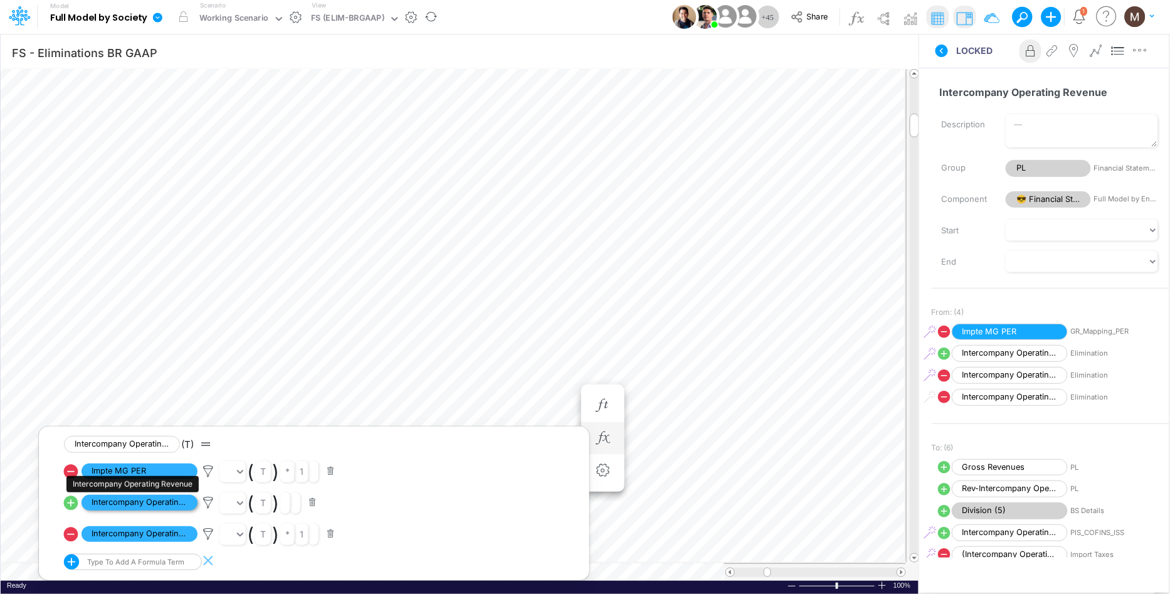
click at [140, 502] on span "Intercompany Operating Revenue" at bounding box center [140, 503] width 116 height 16
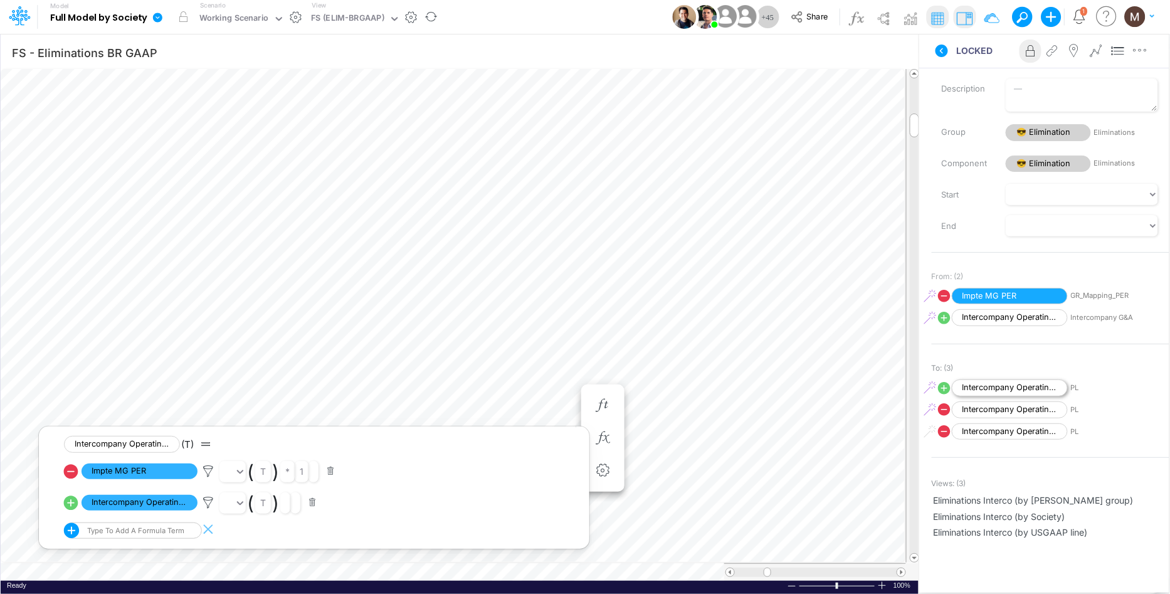
scroll to position [44, 0]
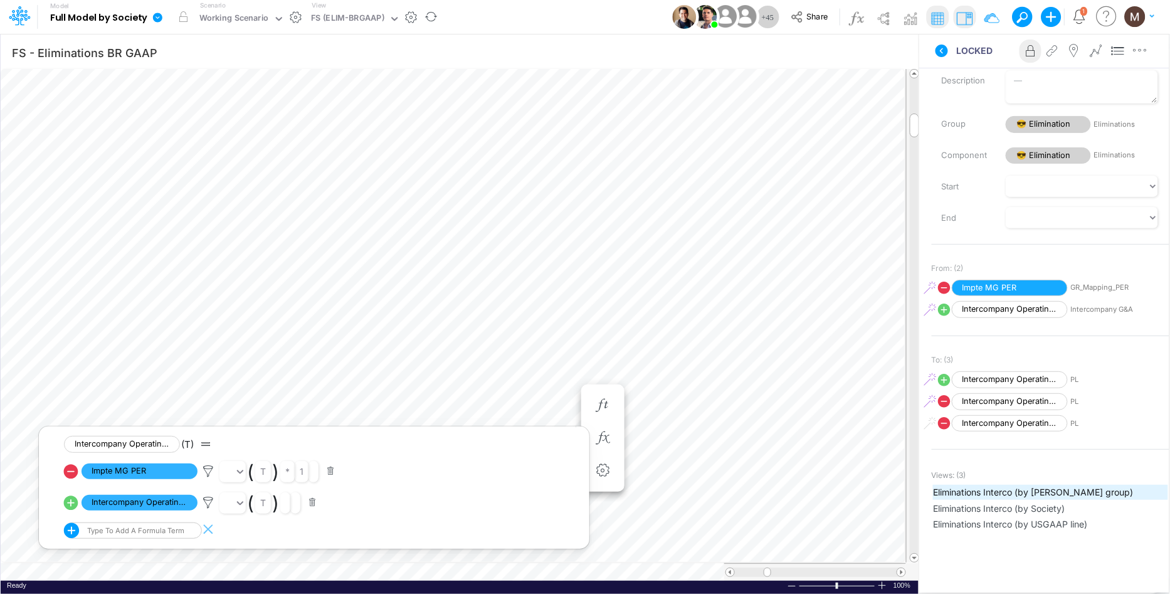
click at [966, 489] on span "Eliminations Interco (by [PERSON_NAME] group)" at bounding box center [1051, 491] width 234 height 13
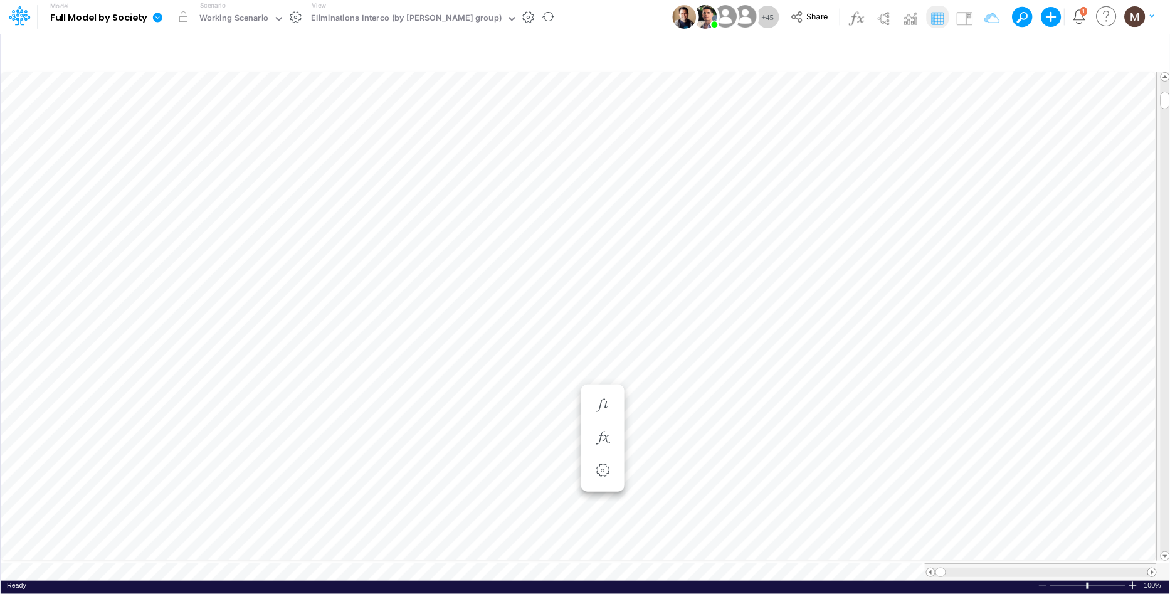
click at [1153, 568] on span at bounding box center [1152, 572] width 8 height 8
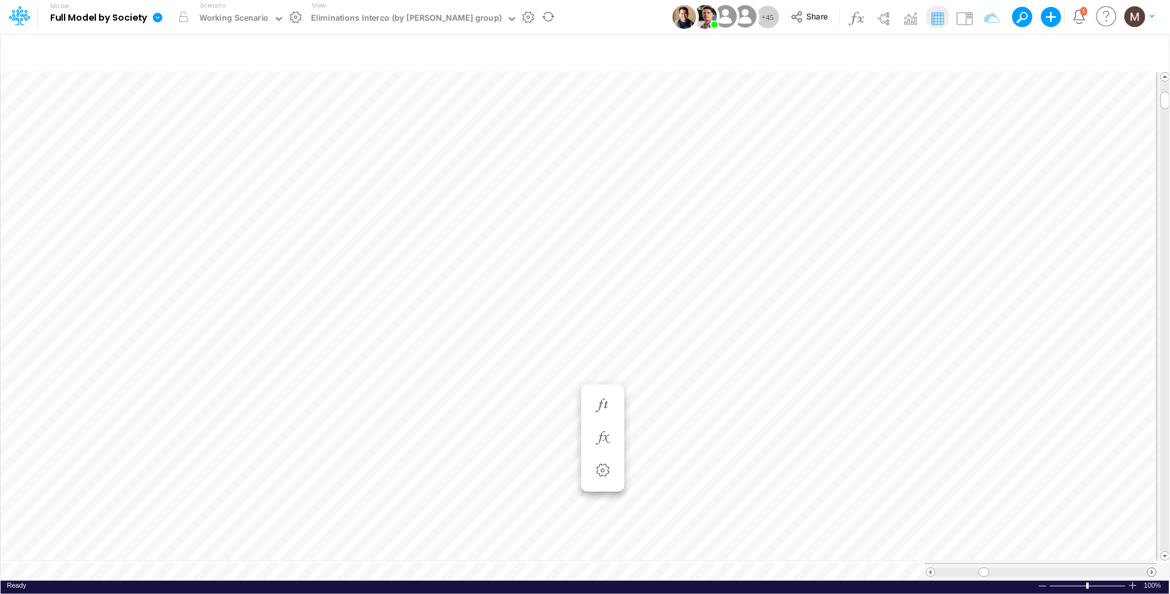
click at [1153, 568] on span at bounding box center [1152, 572] width 8 height 8
type input "FS - Eliminations BR GAAP"
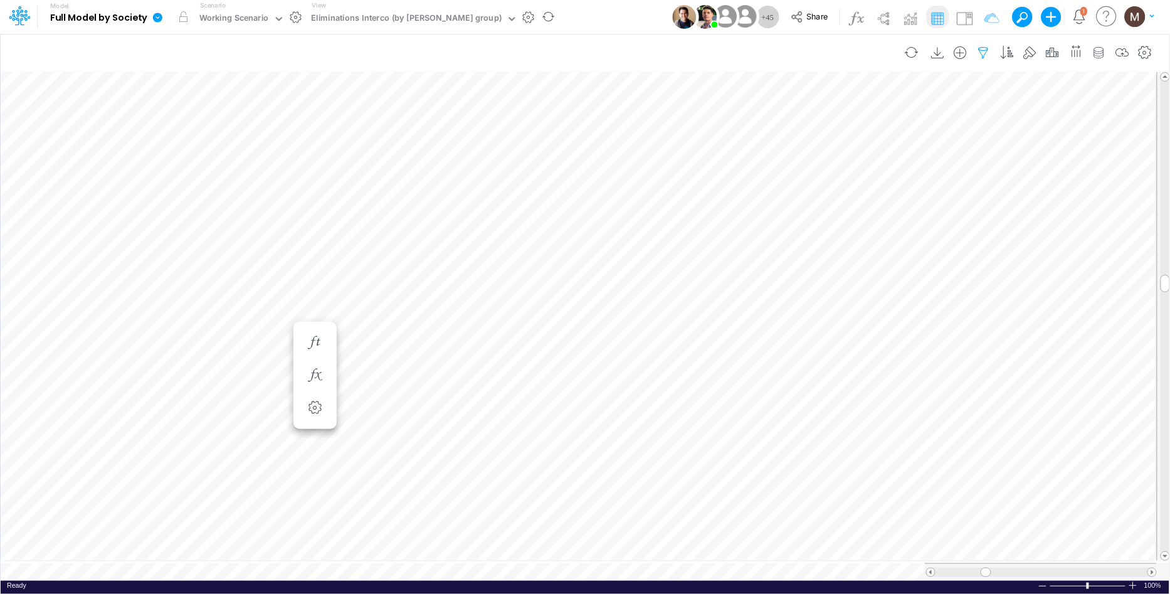
click at [981, 50] on icon "button" at bounding box center [984, 52] width 19 height 13
select select "notEqual"
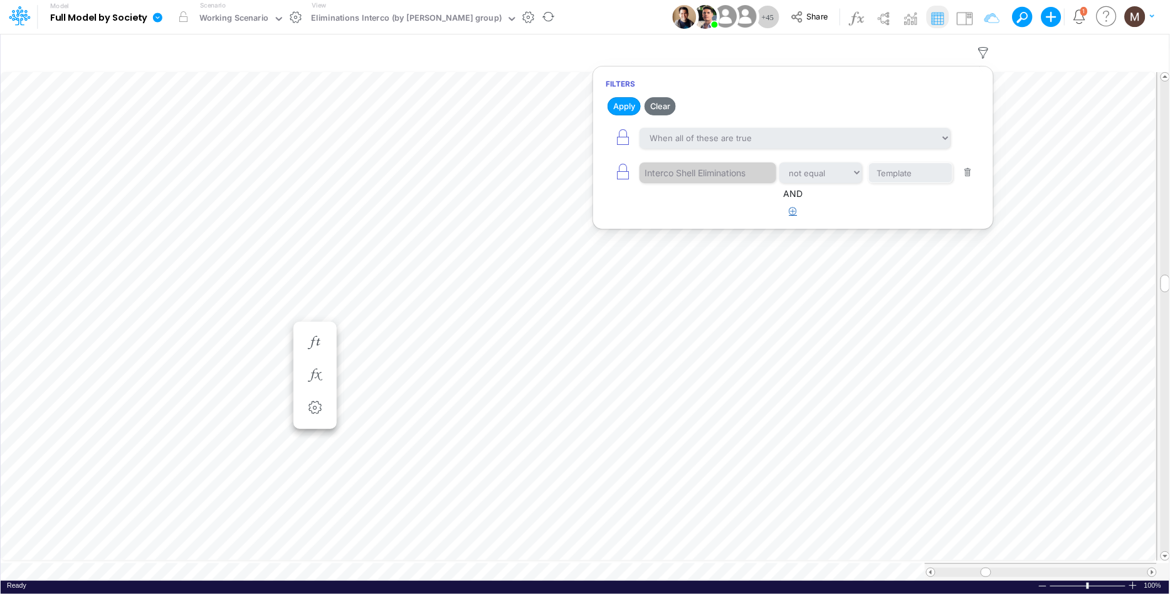
click at [790, 212] on icon "button" at bounding box center [794, 211] width 8 height 8
select select "tableSearchOR"
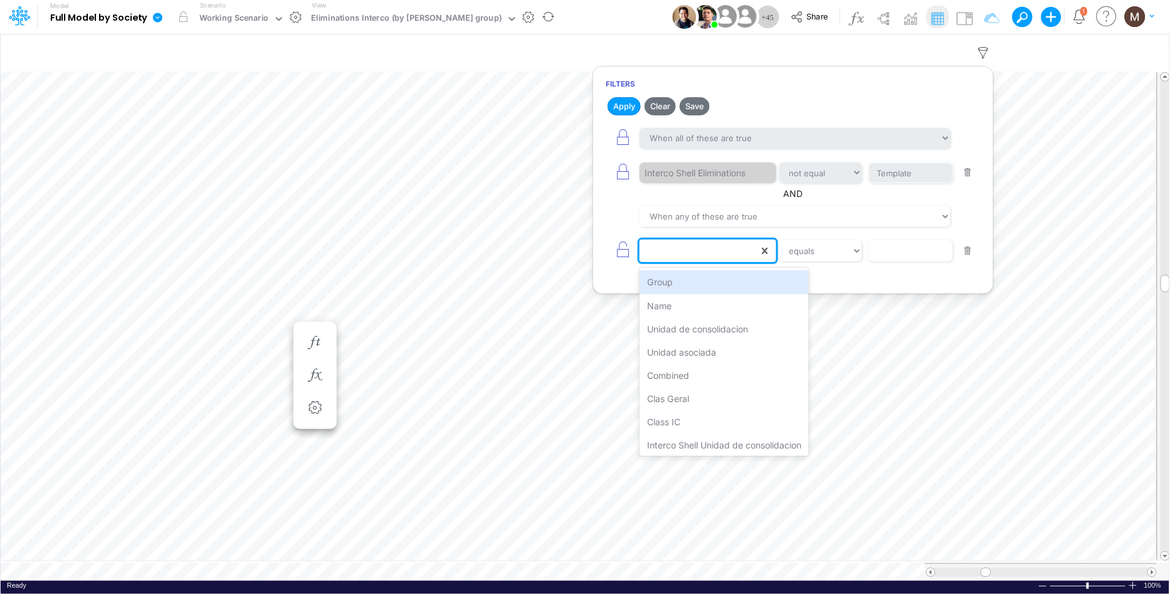
click at [685, 260] on div at bounding box center [699, 250] width 119 height 21
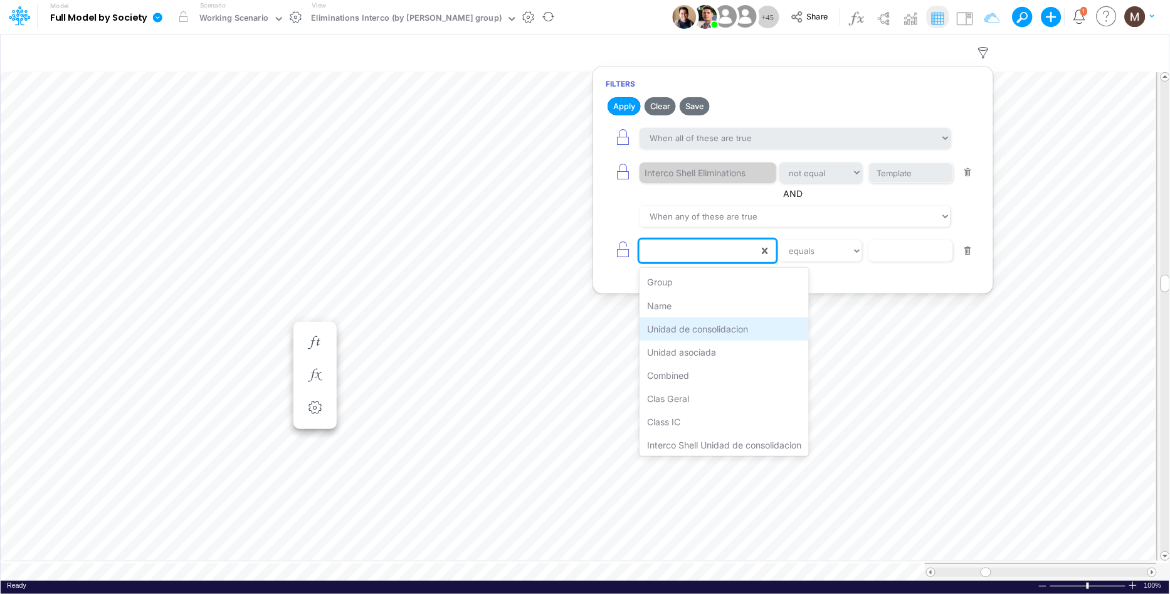
click at [684, 330] on div "Unidad de consolidacion" at bounding box center [724, 328] width 169 height 23
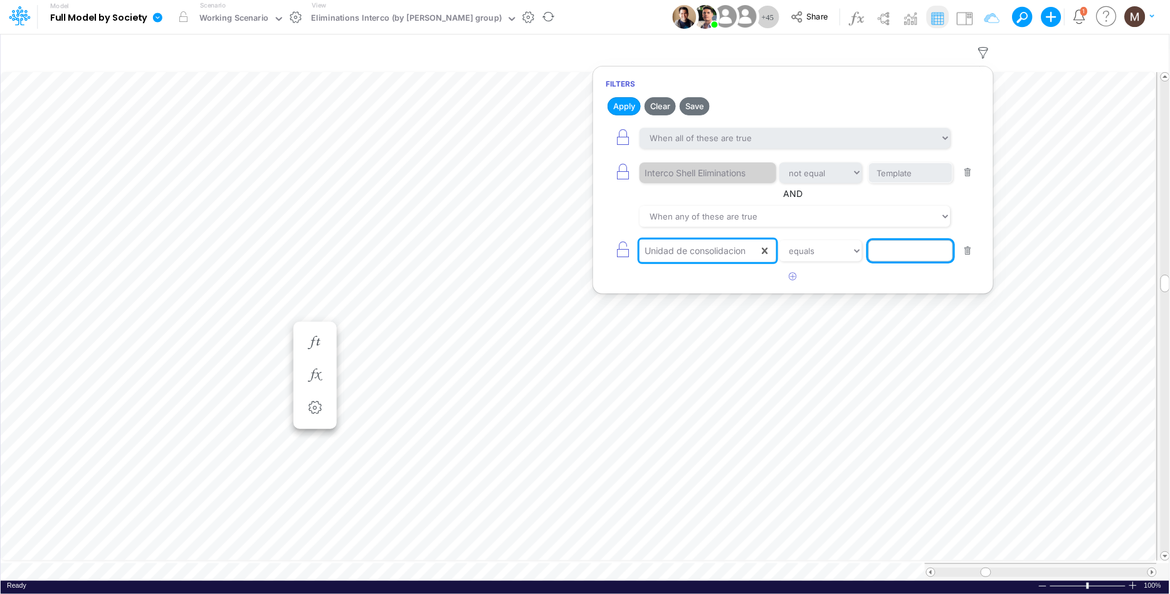
click at [894, 257] on input "text" at bounding box center [911, 250] width 85 height 21
paste input "Y1/03BR"
click at [880, 254] on input "Y1/03BR" at bounding box center [911, 250] width 85 height 21
drag, startPoint x: 916, startPoint y: 253, endPoint x: 781, endPoint y: 248, distance: 134.3
click at [782, 248] on div "Unidad de consolidacion equals not equal starts with ends with contains 1/03BR" at bounding box center [793, 250] width 375 height 28
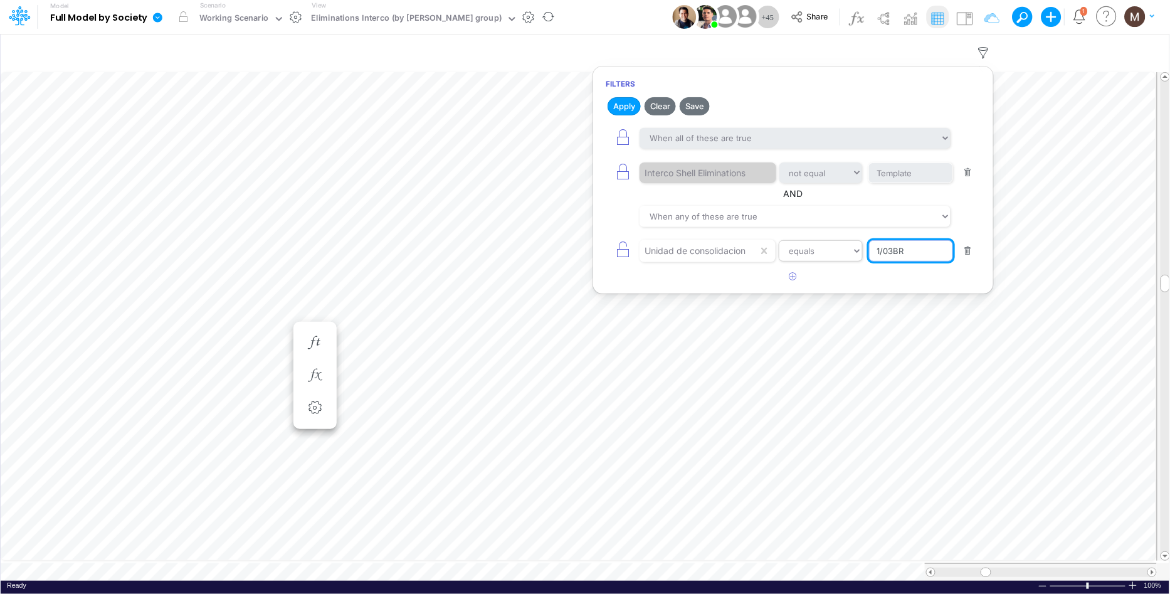
paste input "Y"
type input "Y1/03BR"
click at [614, 104] on button "Apply" at bounding box center [624, 106] width 33 height 18
click at [794, 277] on icon "button" at bounding box center [794, 276] width 8 height 8
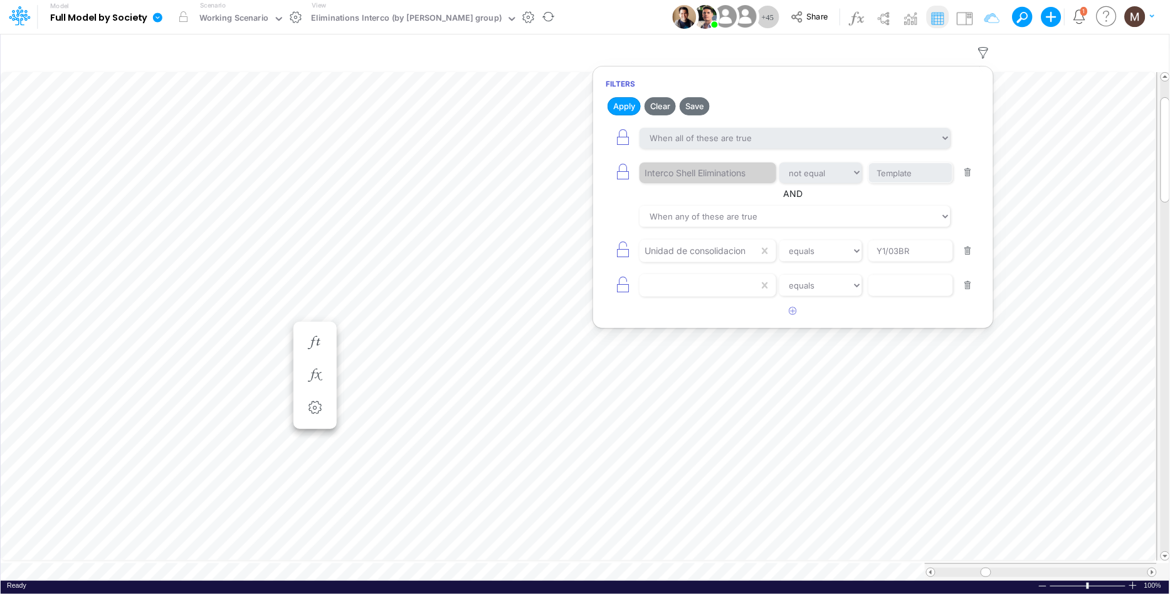
scroll to position [0, 1]
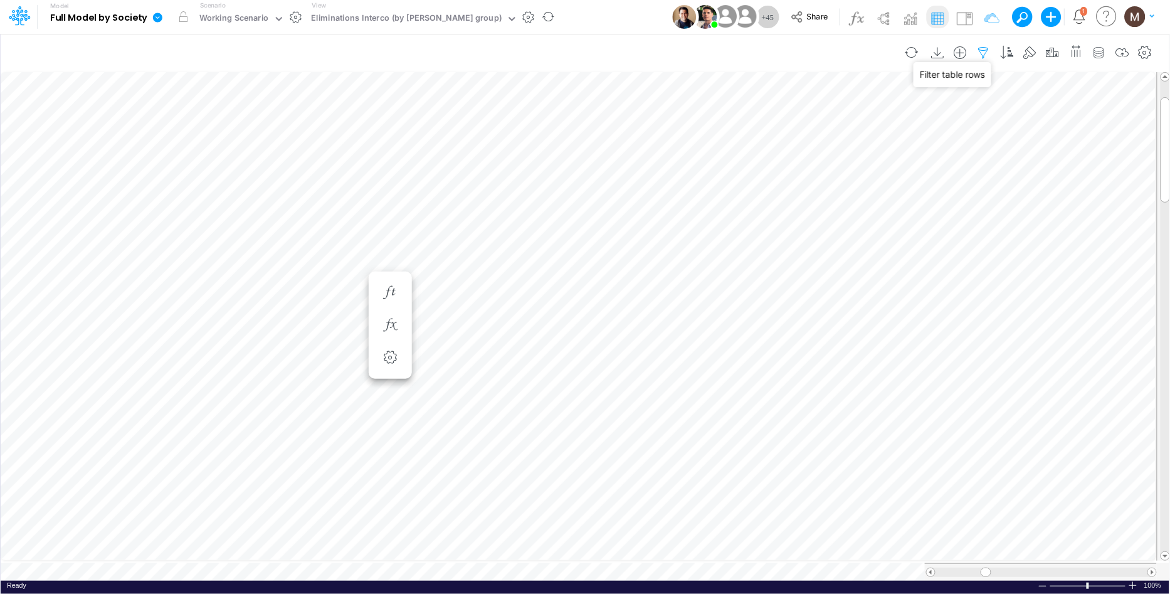
click at [978, 51] on icon "button" at bounding box center [984, 52] width 19 height 13
select select "notEqual"
select select "tableSearchOR"
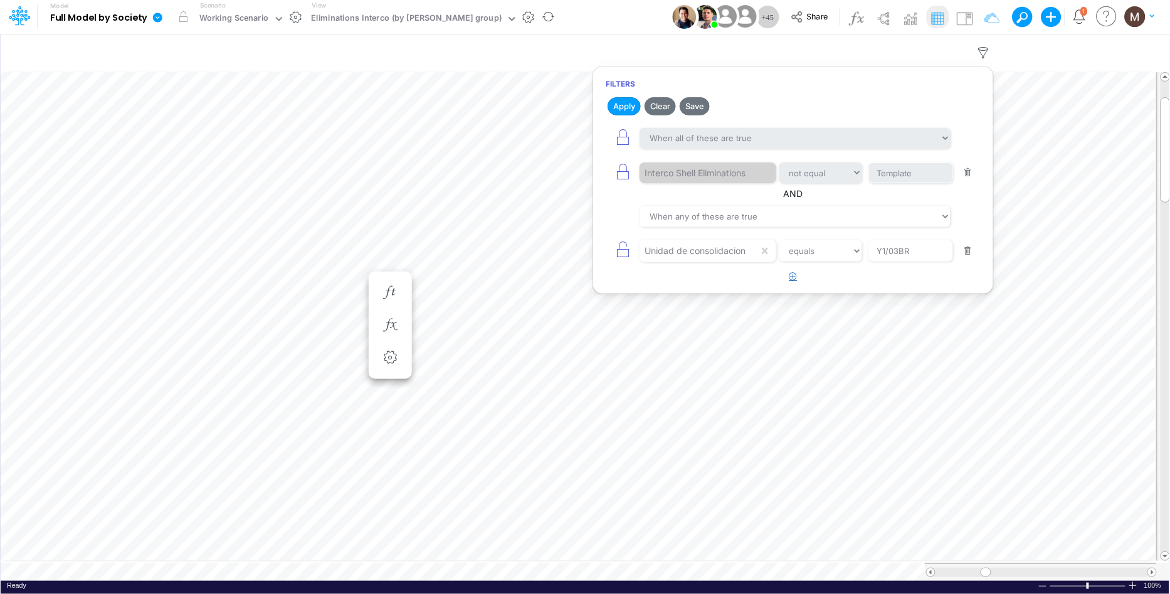
click at [796, 277] on icon "button" at bounding box center [794, 276] width 8 height 8
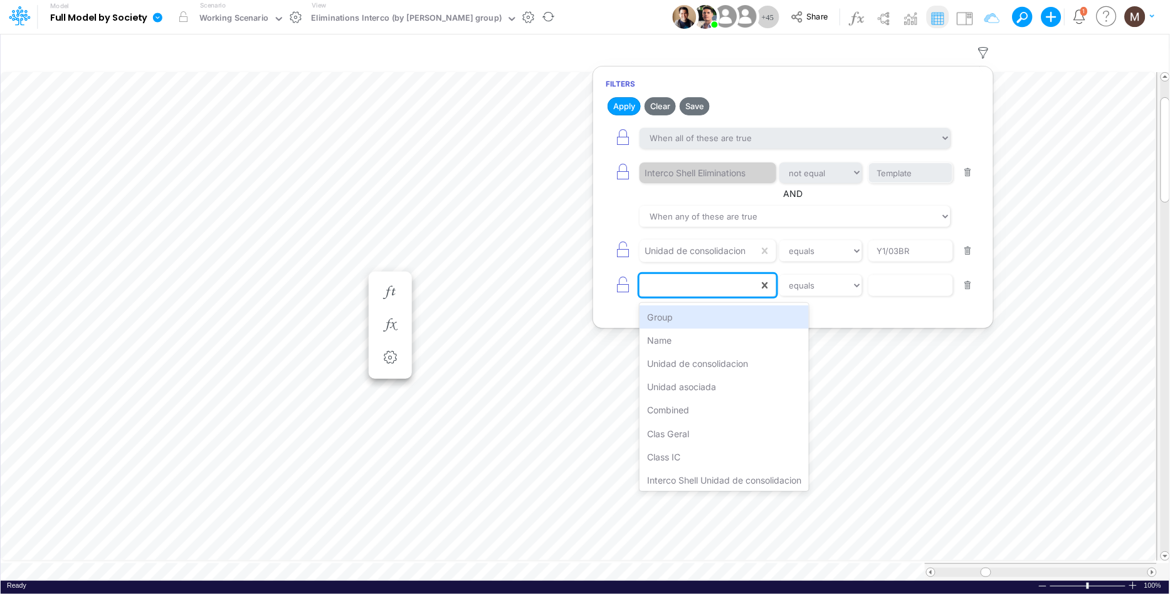
click at [679, 293] on div at bounding box center [699, 285] width 119 height 21
click at [687, 393] on div "Unidad asociada" at bounding box center [724, 386] width 169 height 23
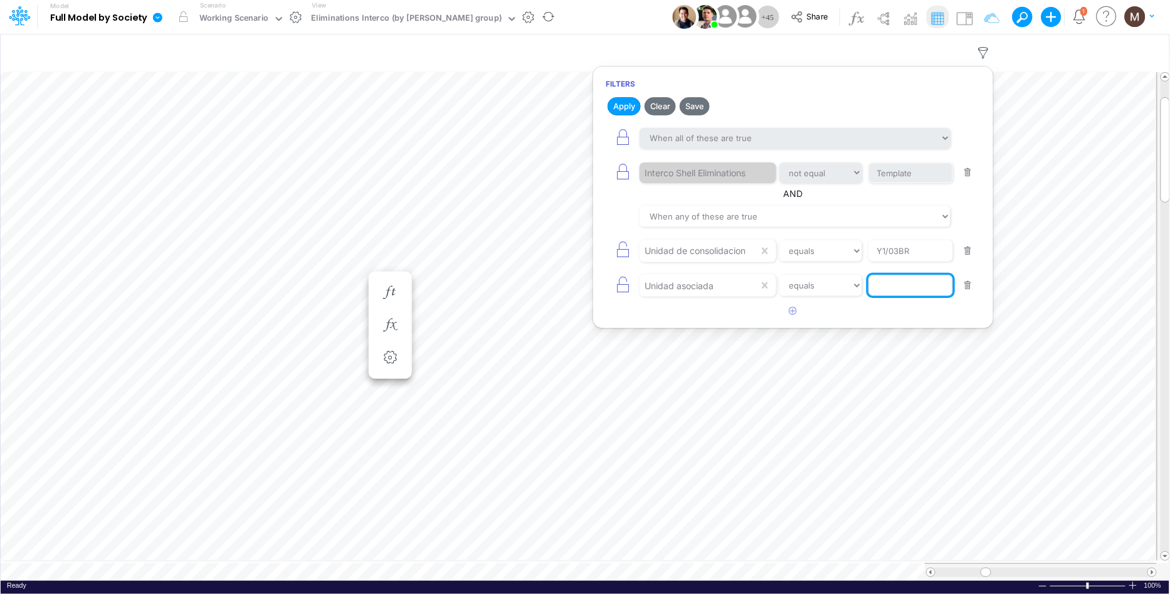
click at [884, 286] on input "text" at bounding box center [911, 285] width 85 height 21
paste input "Y1/01BR"
type input "Y1/01BR"
click at [615, 109] on button "Apply" at bounding box center [624, 106] width 33 height 18
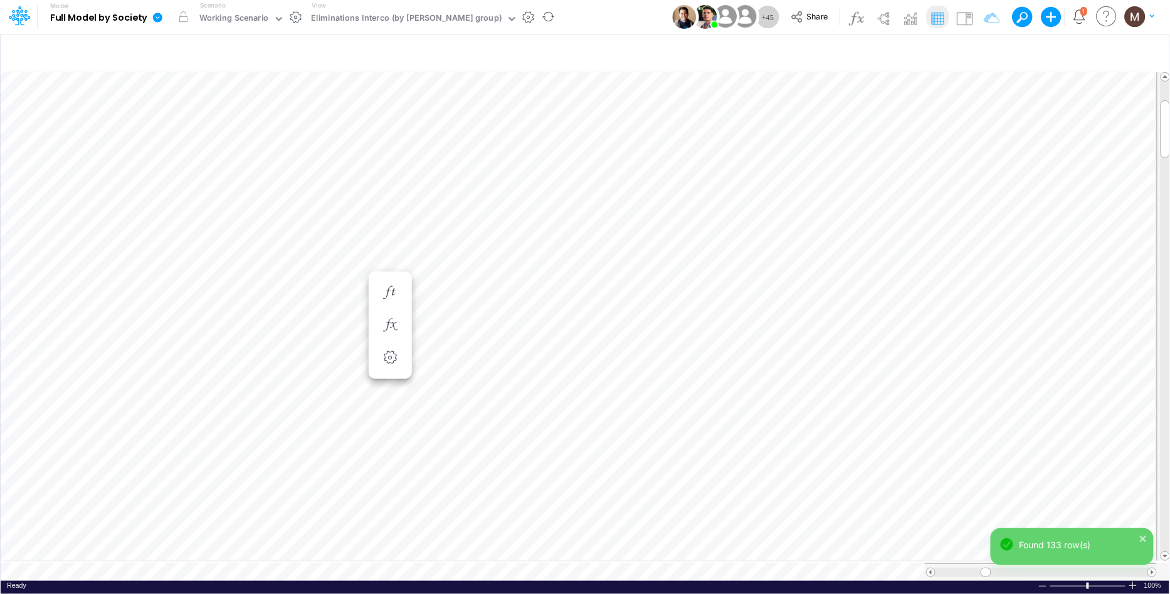
scroll to position [0, 1]
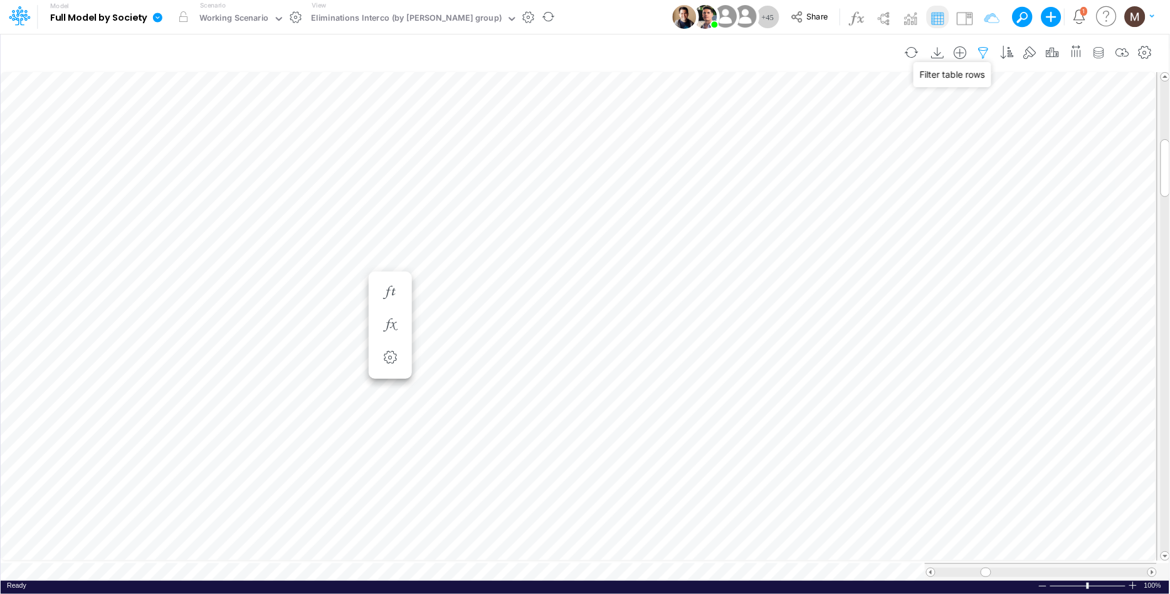
click at [983, 51] on icon "button" at bounding box center [984, 52] width 19 height 13
select select "notEqual"
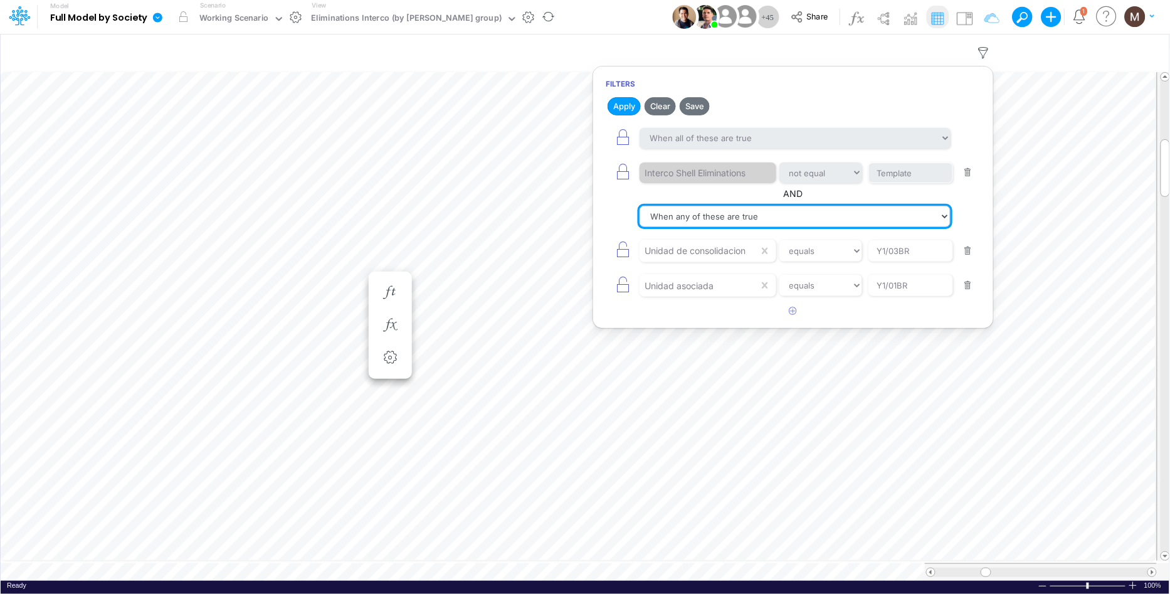
click at [768, 219] on select "When all of these are true When any of these are true" at bounding box center [795, 216] width 311 height 21
select select "tableSearchAND"
click at [640, 206] on select "When all of these are true When any of these are true" at bounding box center [795, 216] width 311 height 21
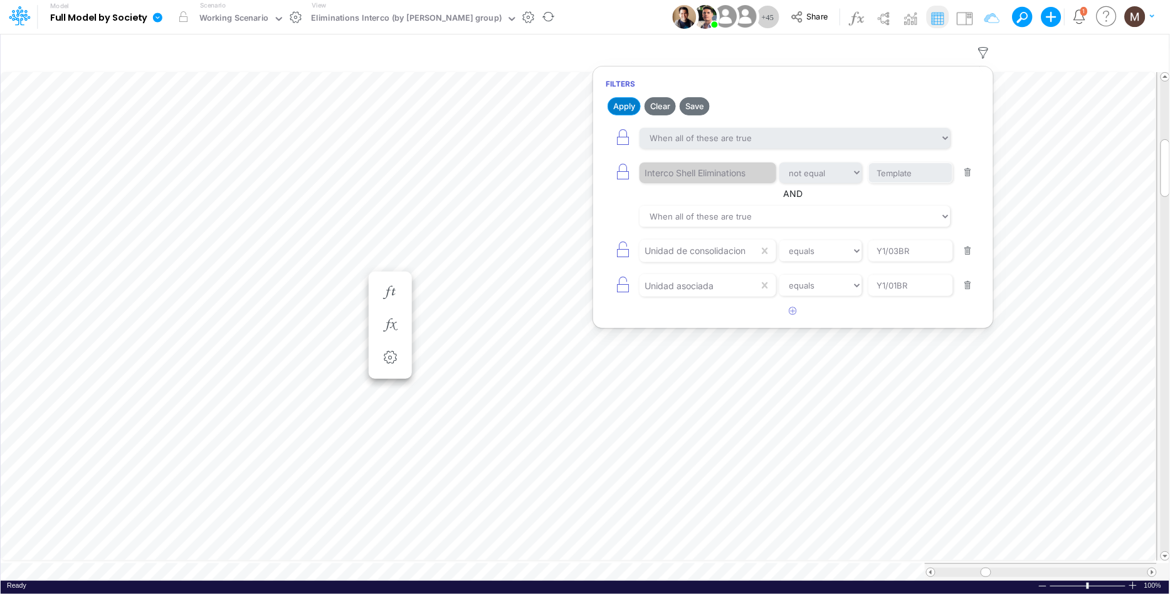
click at [620, 112] on button "Apply" at bounding box center [624, 106] width 33 height 18
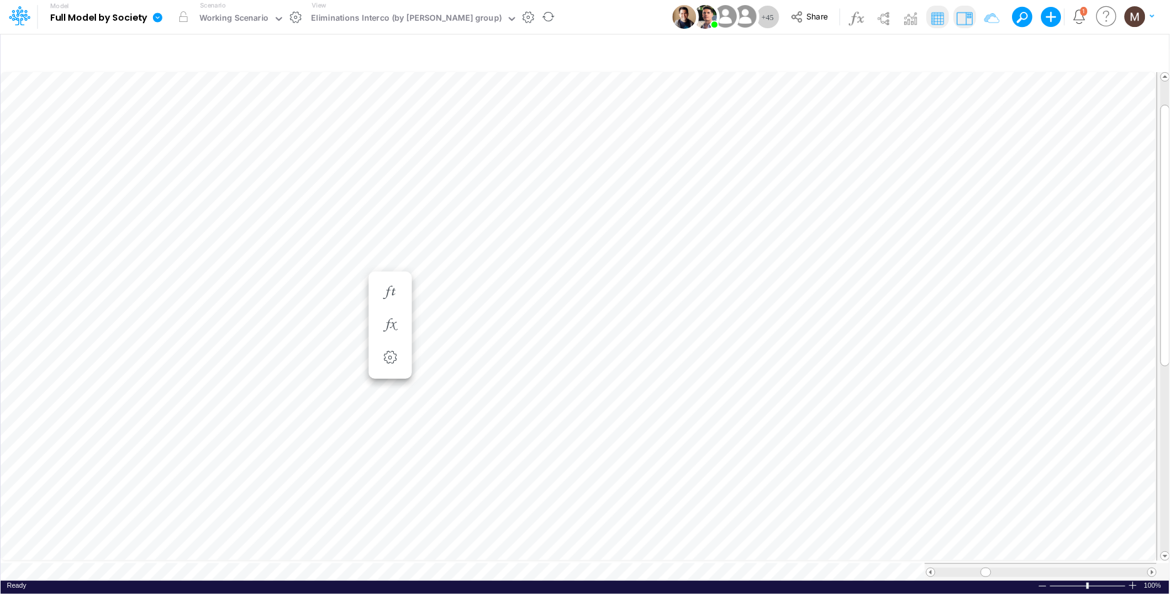
click at [960, 17] on img at bounding box center [964, 18] width 20 height 20
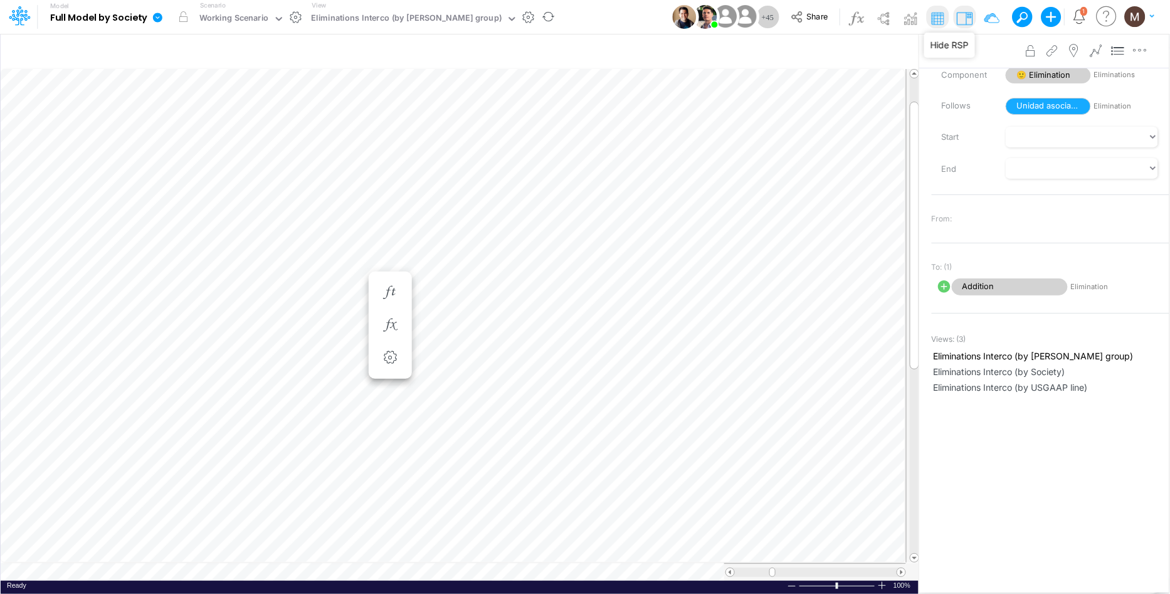
click at [961, 24] on img at bounding box center [964, 18] width 20 height 20
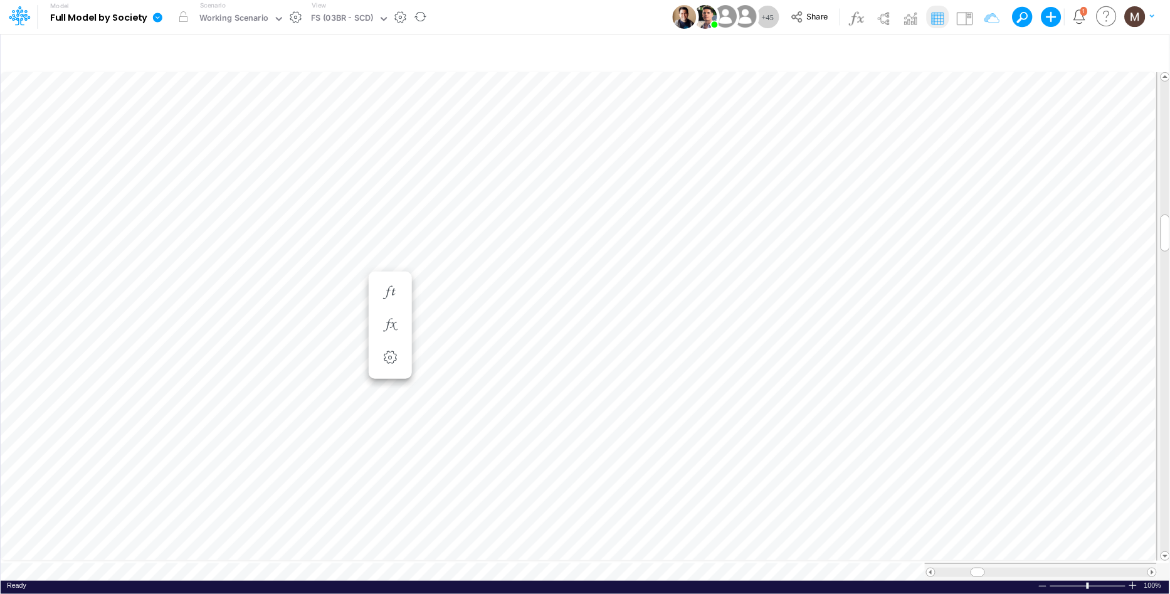
scroll to position [0, 1]
type input "FS - Eliminations BR GAAP"
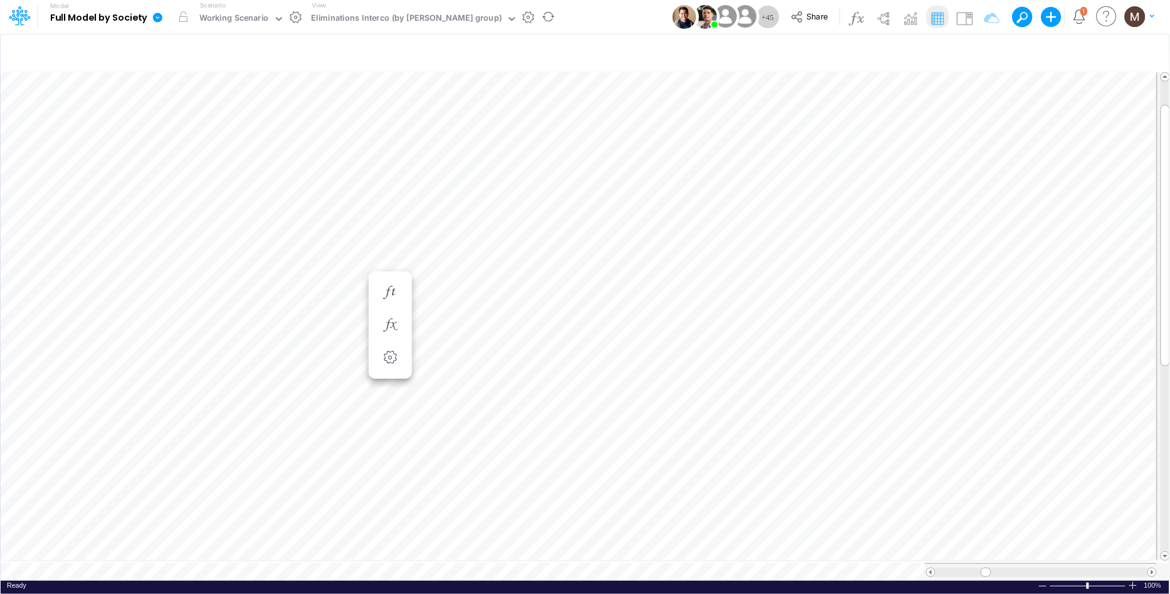
scroll to position [0, 1]
click at [963, 22] on img at bounding box center [964, 18] width 20 height 20
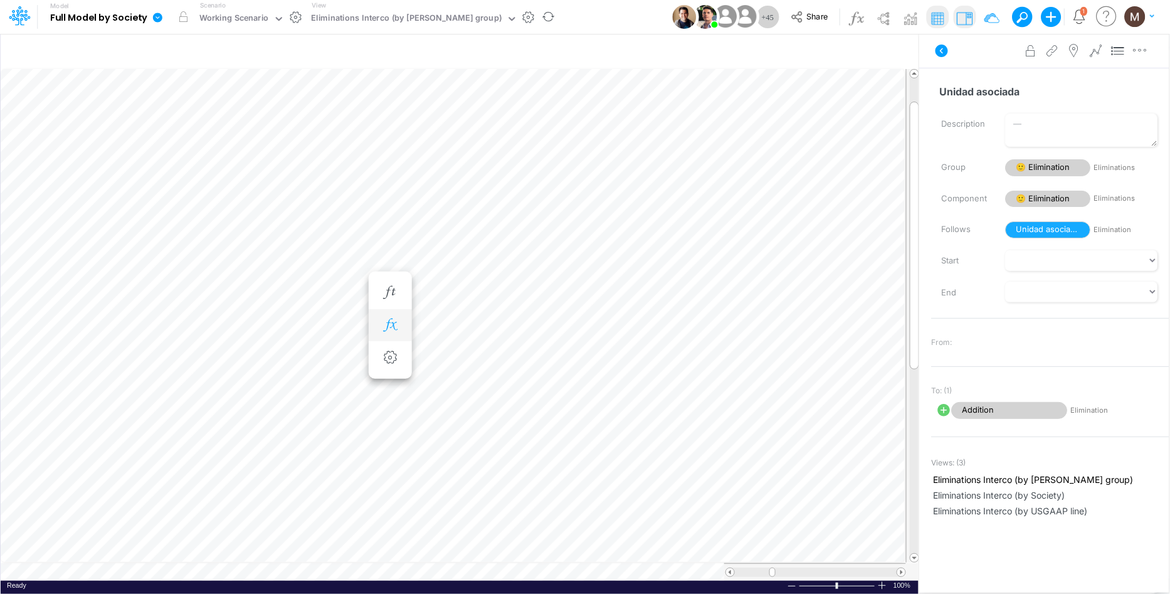
click at [398, 322] on icon "button" at bounding box center [390, 325] width 19 height 13
click at [962, 10] on img at bounding box center [964, 18] width 20 height 20
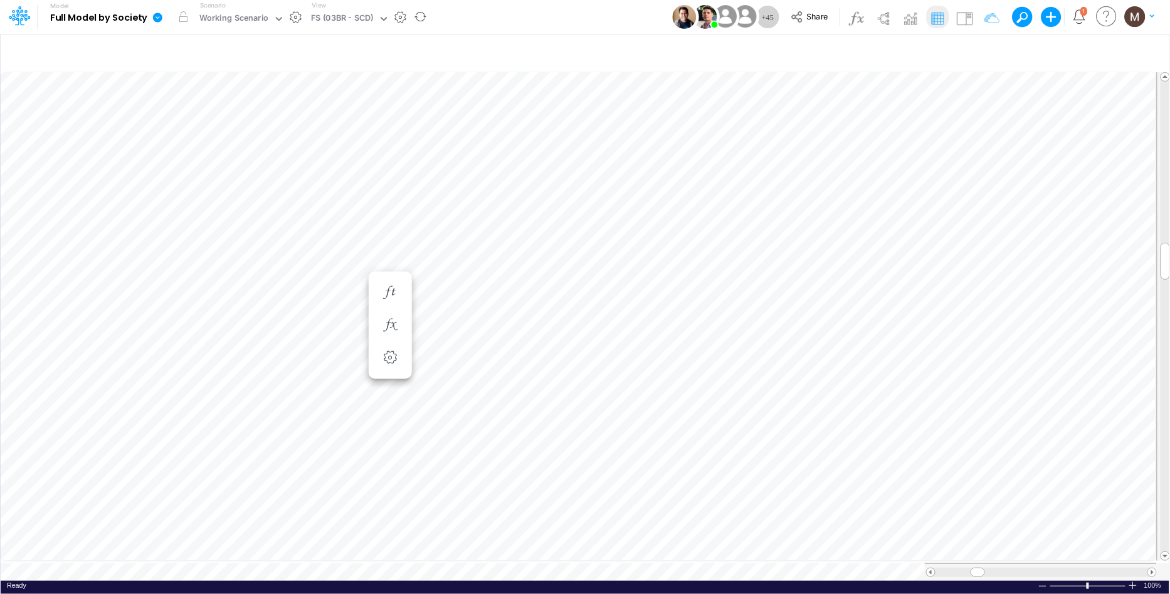
scroll to position [0, 1]
click at [971, 16] on img at bounding box center [964, 18] width 20 height 20
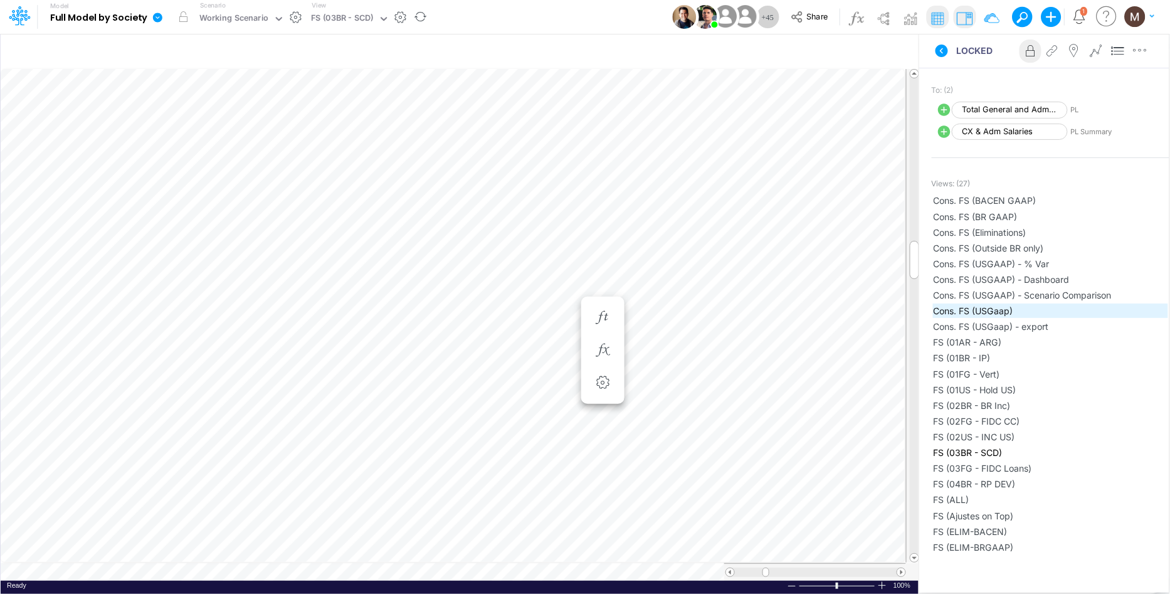
scroll to position [322, 0]
click at [593, 353] on icon "button" at bounding box center [602, 350] width 19 height 13
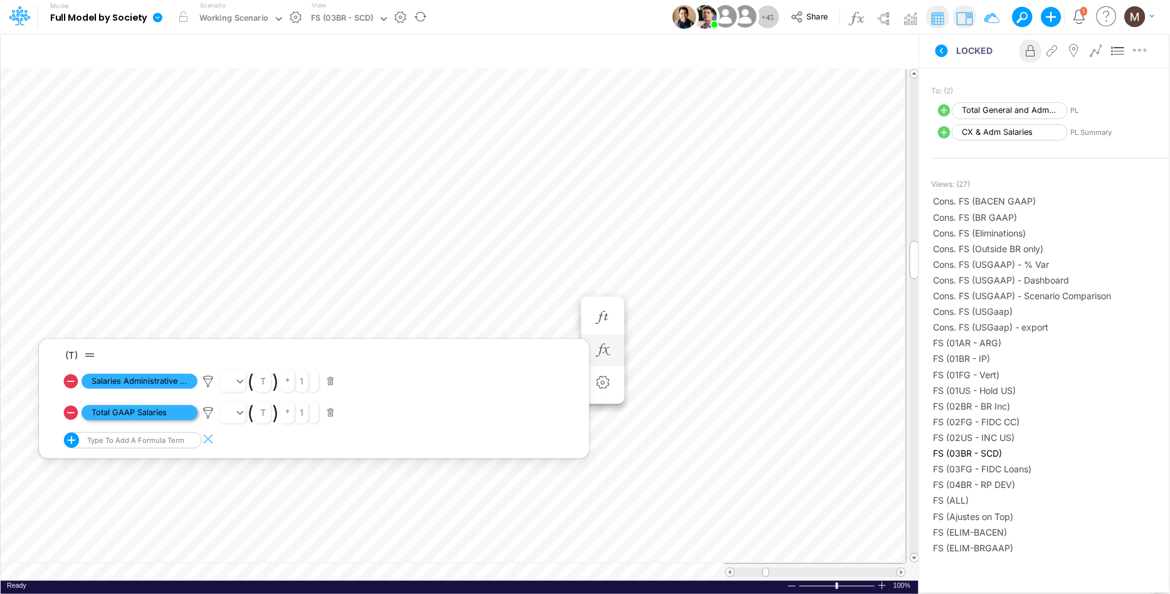
click at [143, 416] on span "Total GAAP Salaries" at bounding box center [140, 413] width 116 height 16
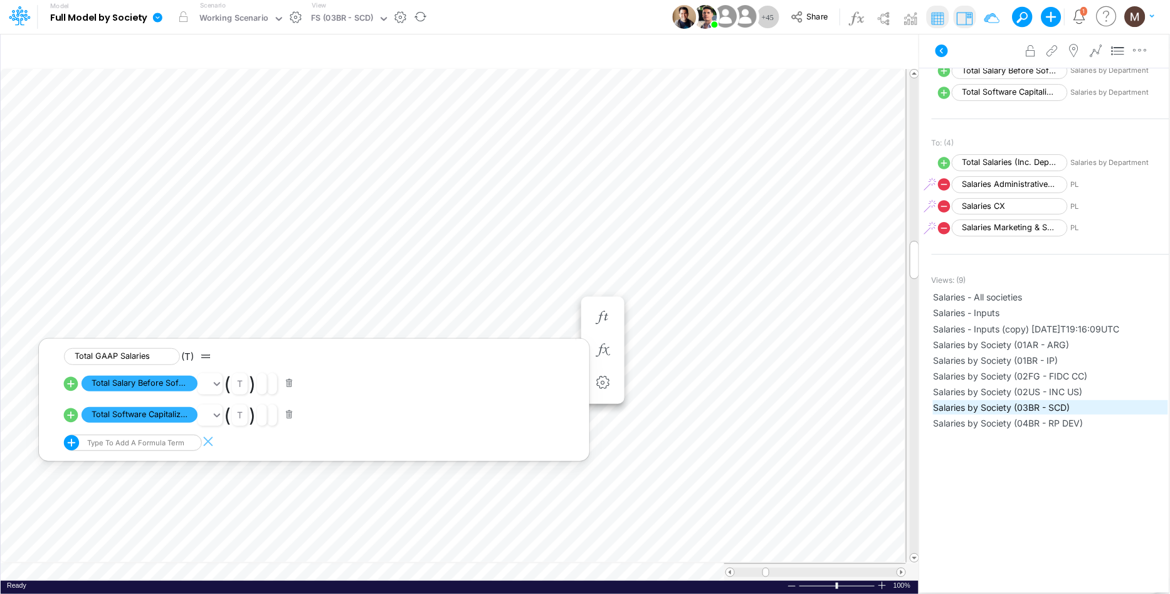
scroll to position [262, 0]
click at [967, 399] on span "Salaries by Society (03BR - SCD)" at bounding box center [1051, 405] width 234 height 13
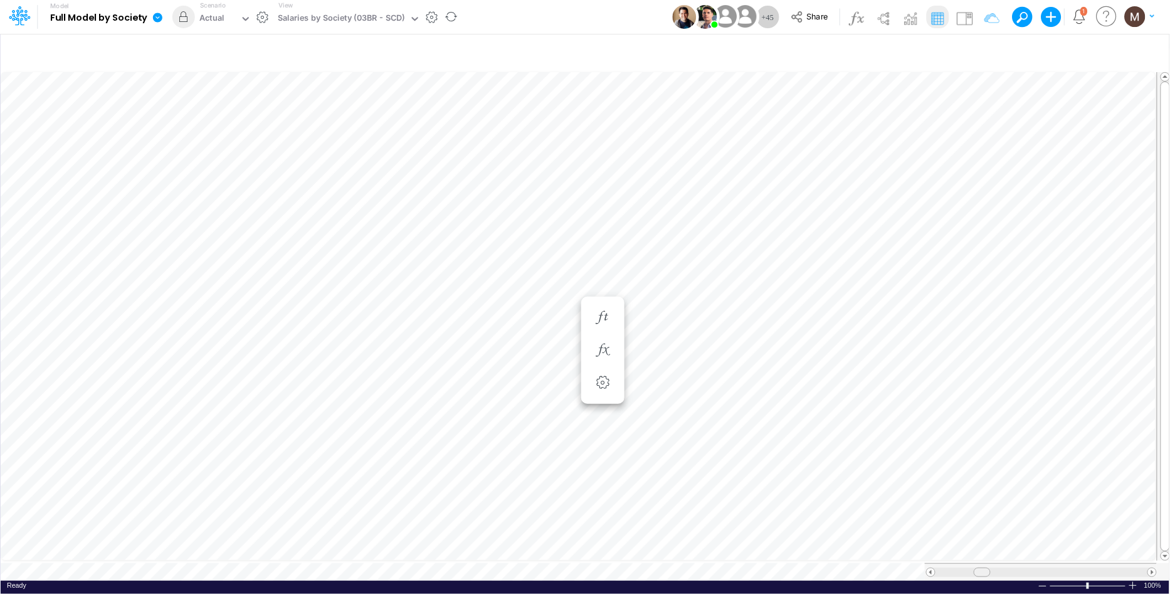
drag, startPoint x: 956, startPoint y: 565, endPoint x: 981, endPoint y: 562, distance: 24.7
click at [981, 568] on span at bounding box center [982, 572] width 8 height 8
click at [836, 558] on div "Close" at bounding box center [854, 554] width 54 height 15
type input "FS - Eliminations BR GAAP"
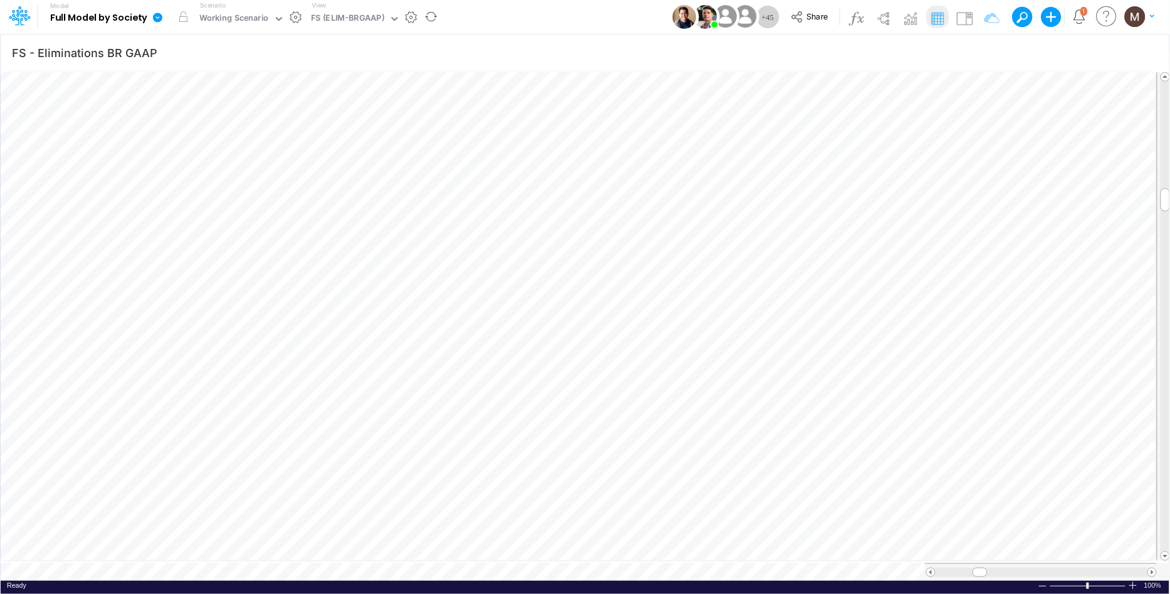
scroll to position [0, 1]
